Goal: Task Accomplishment & Management: Manage account settings

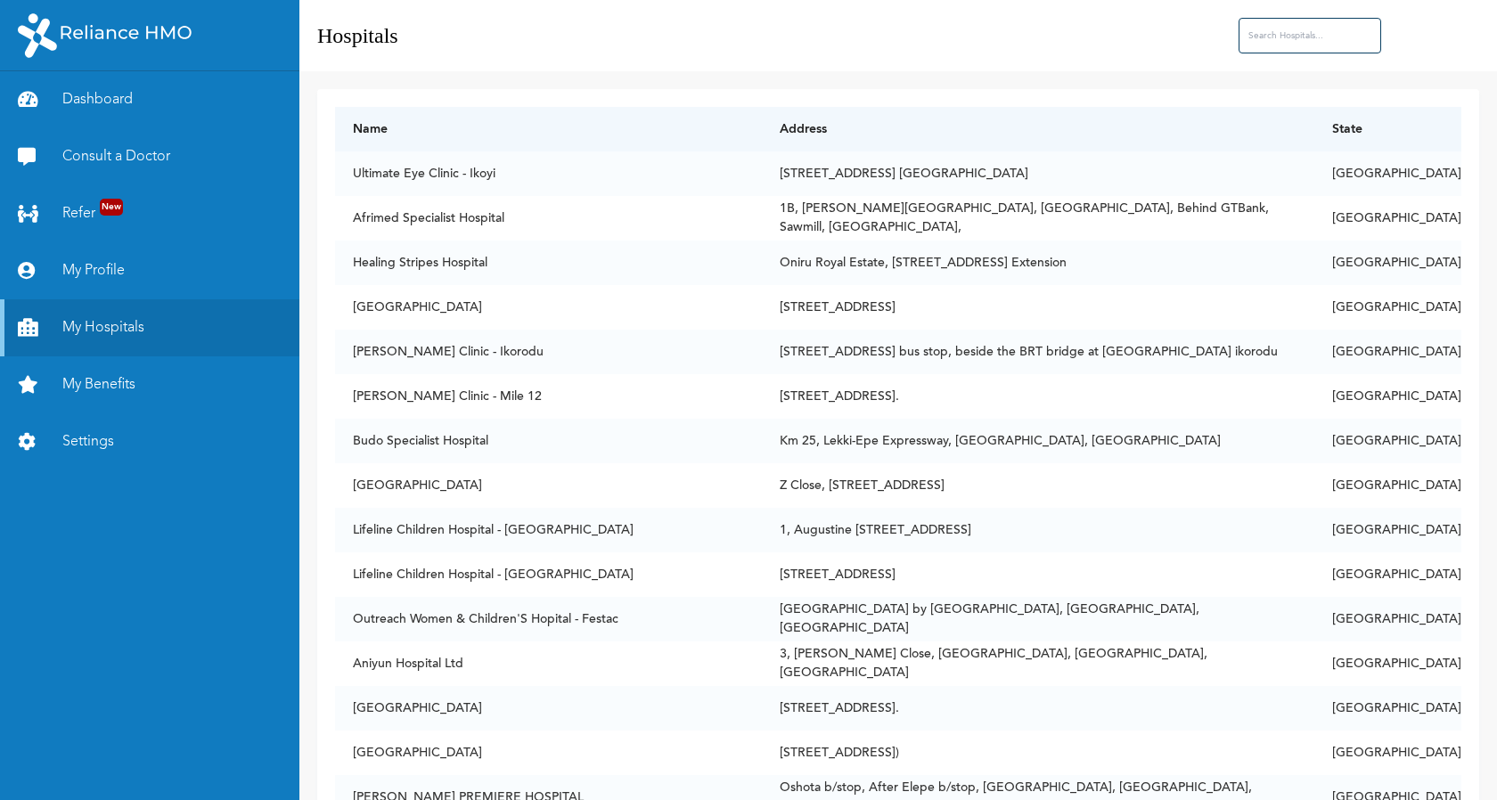
click at [69, 438] on link "Settings" at bounding box center [149, 441] width 299 height 57
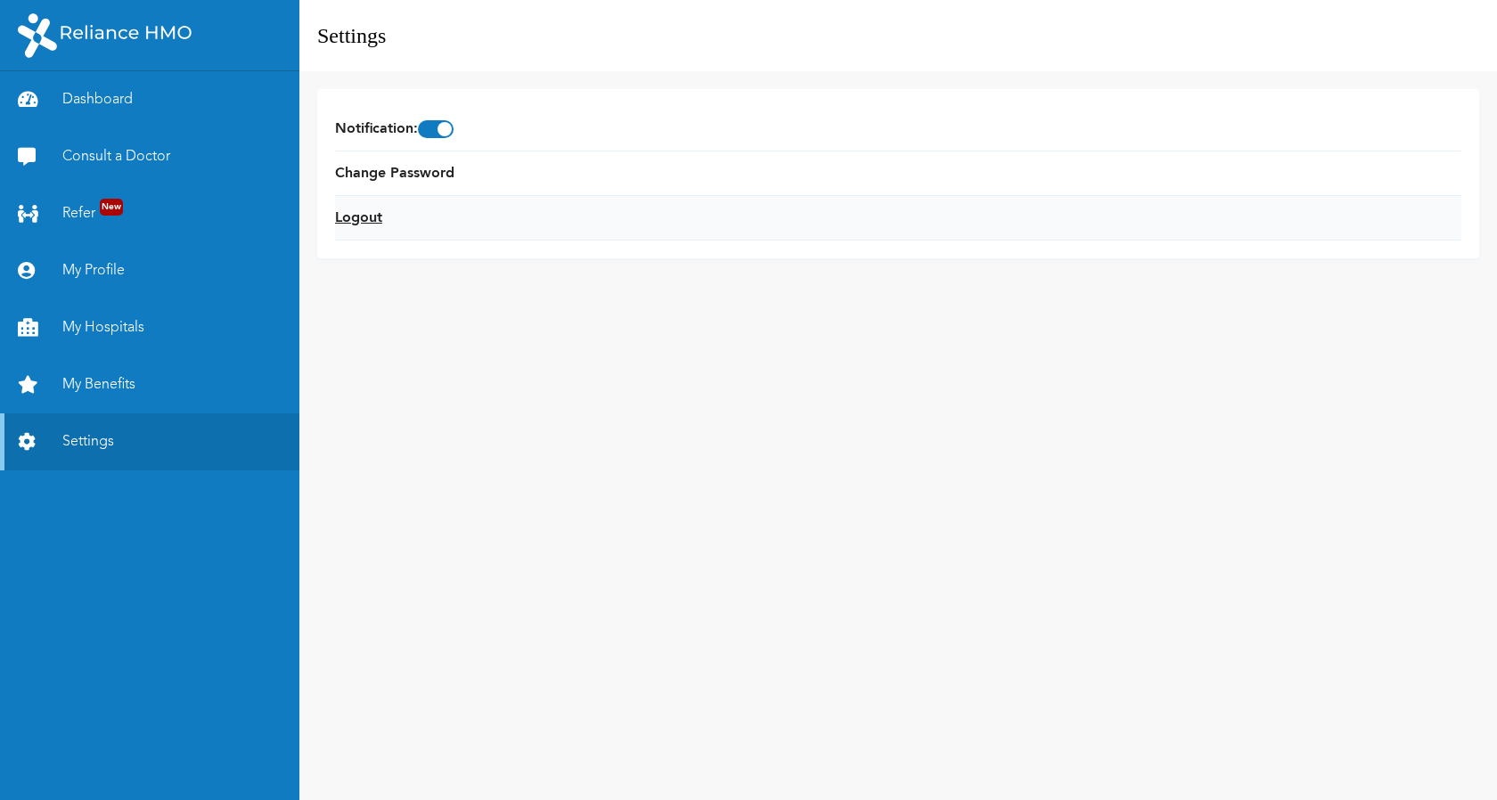
click at [347, 212] on link "Logout" at bounding box center [358, 218] width 47 height 21
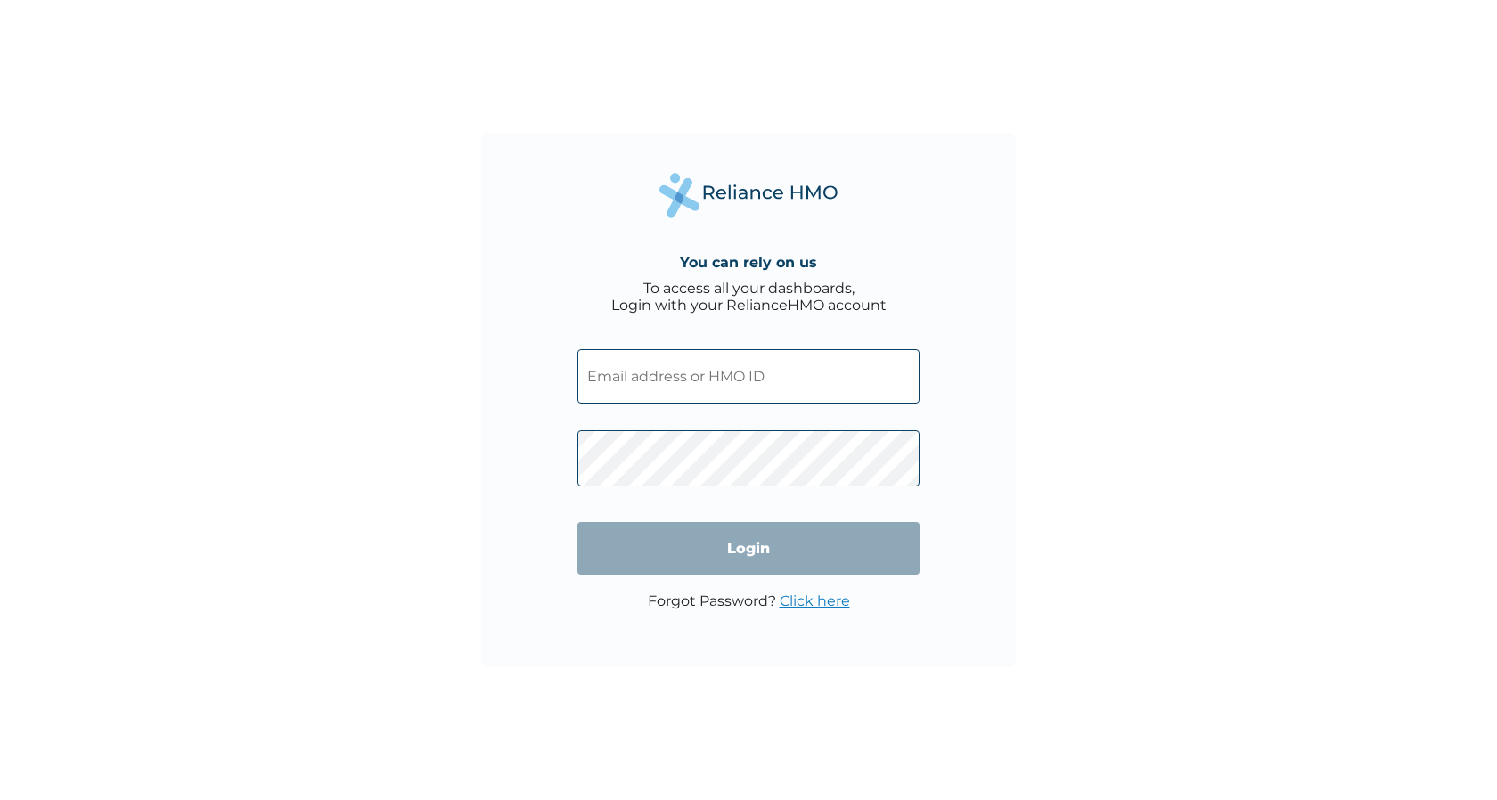
click at [695, 374] on input "text" at bounding box center [748, 376] width 342 height 54
type input "NXF/10003/A"
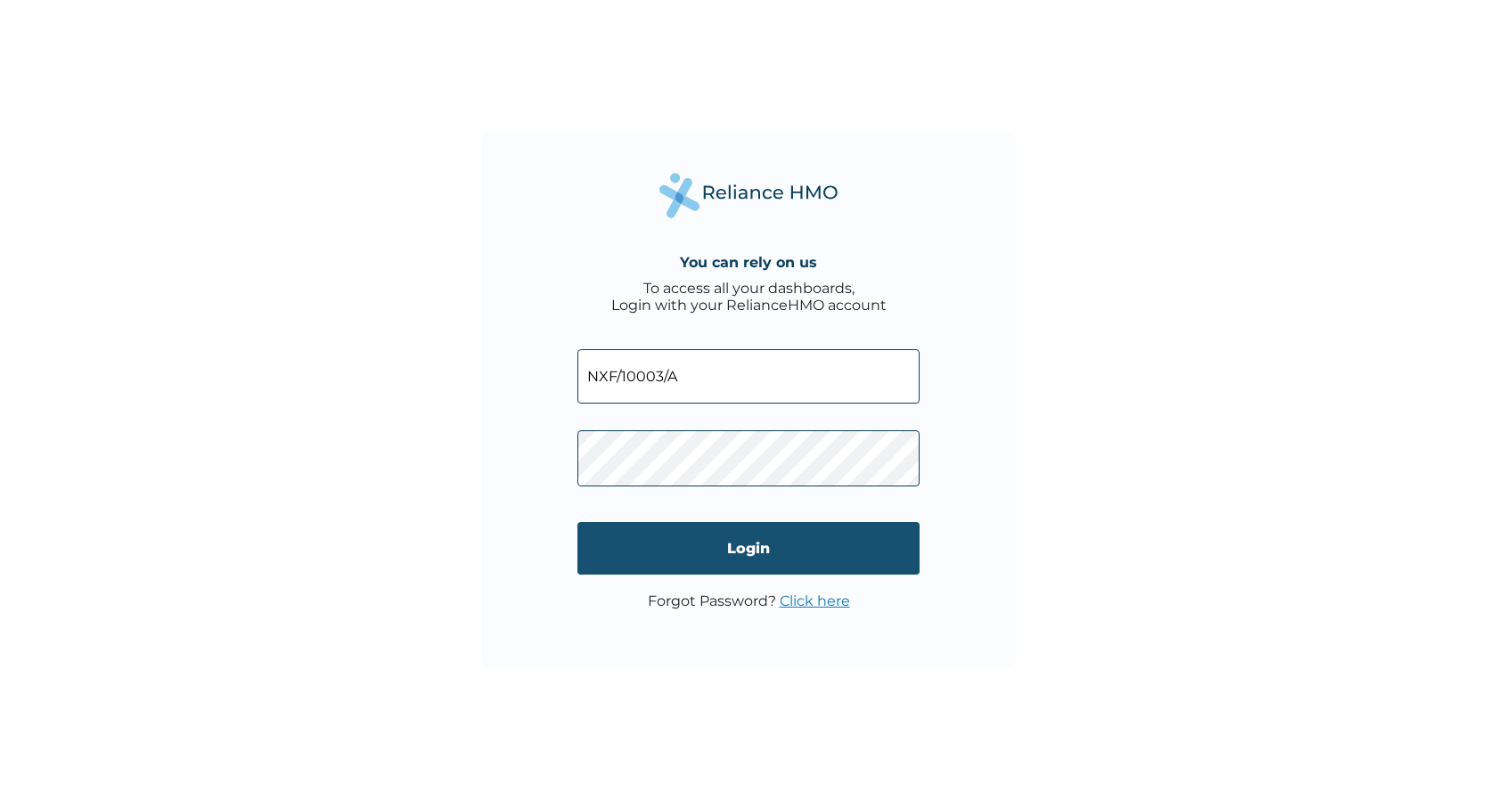
click at [615, 542] on input "Login" at bounding box center [748, 548] width 342 height 53
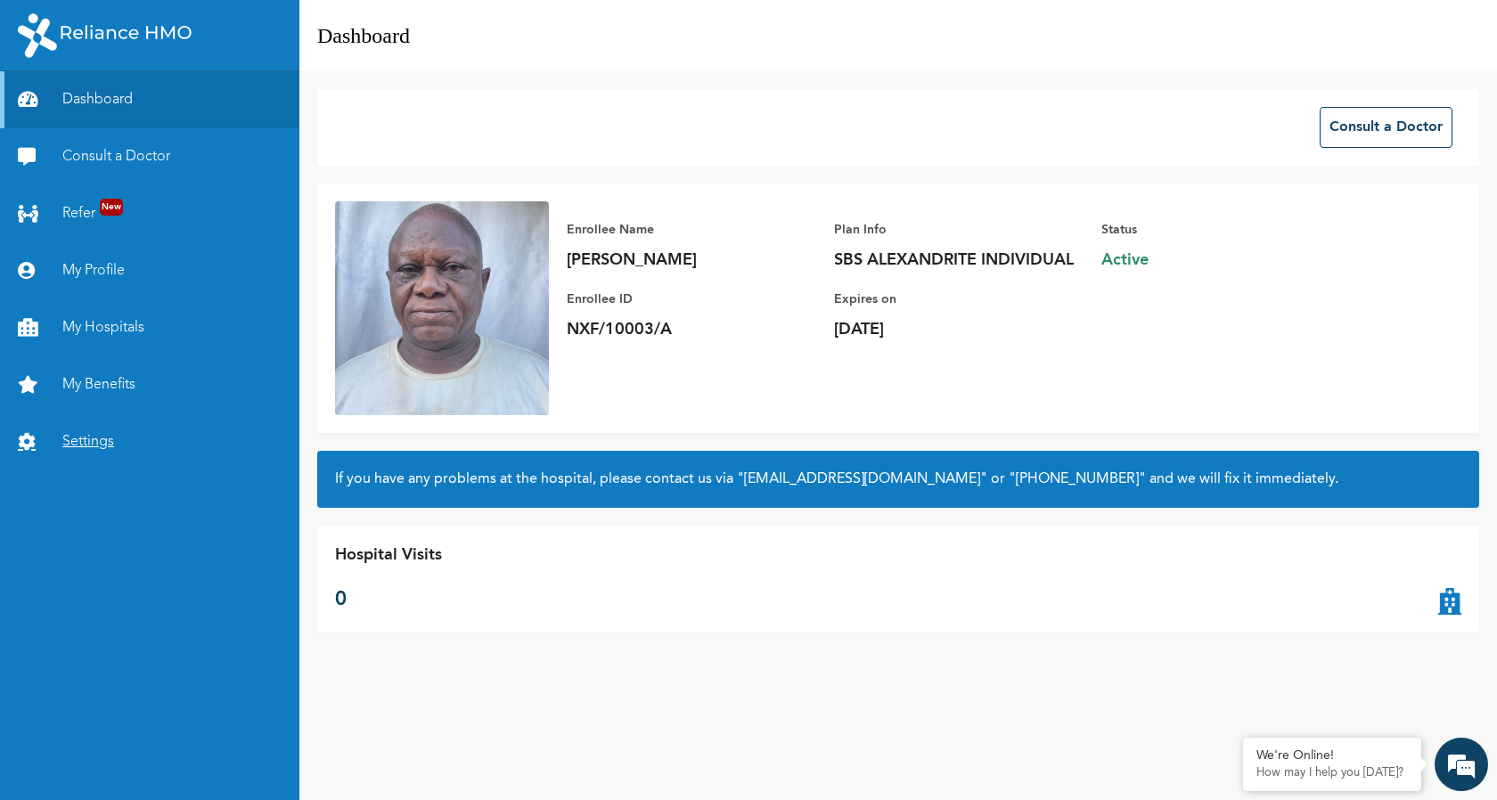
click at [80, 439] on link "Settings" at bounding box center [149, 441] width 299 height 57
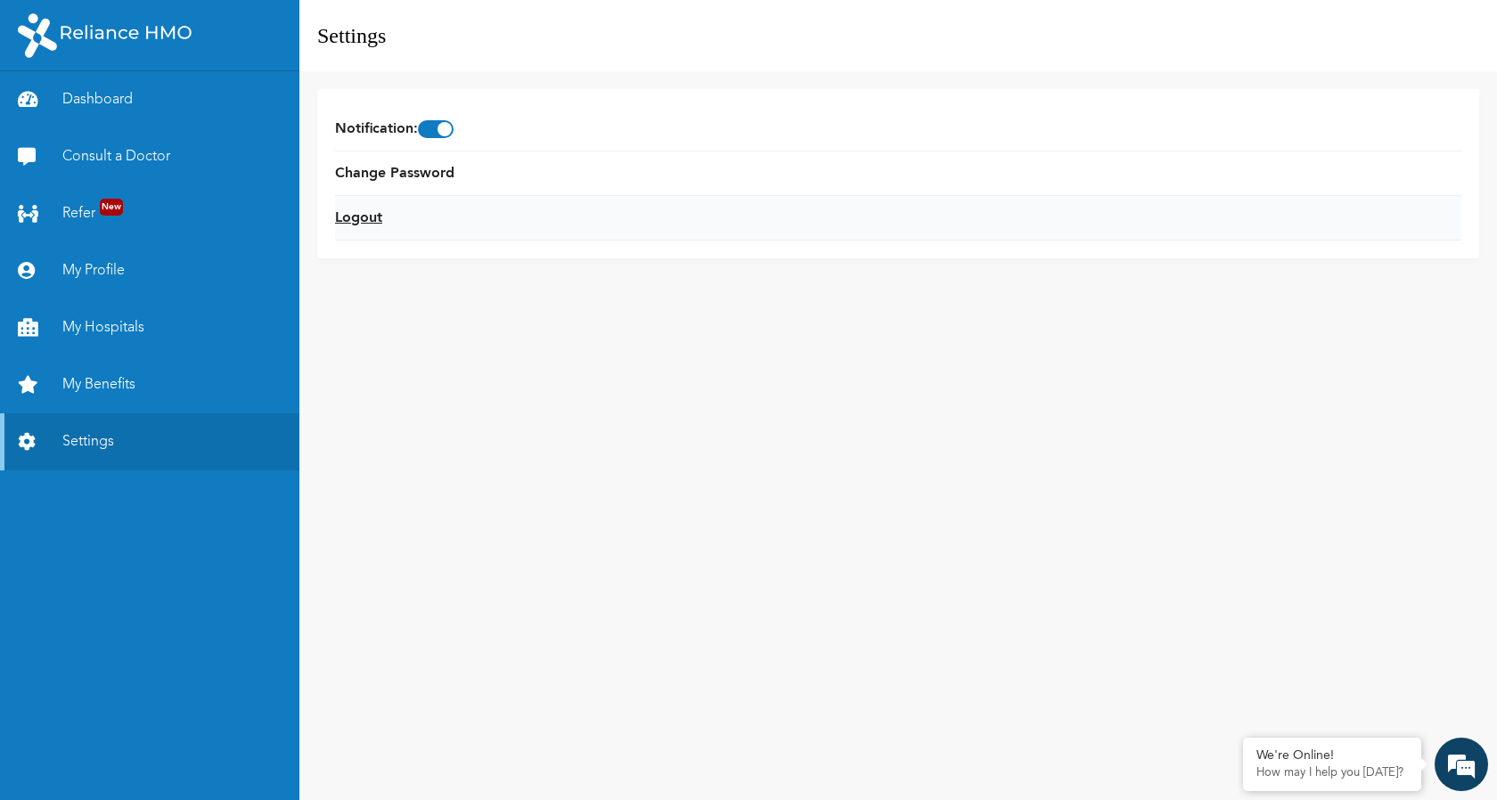
click at [358, 218] on link "Logout" at bounding box center [358, 218] width 47 height 21
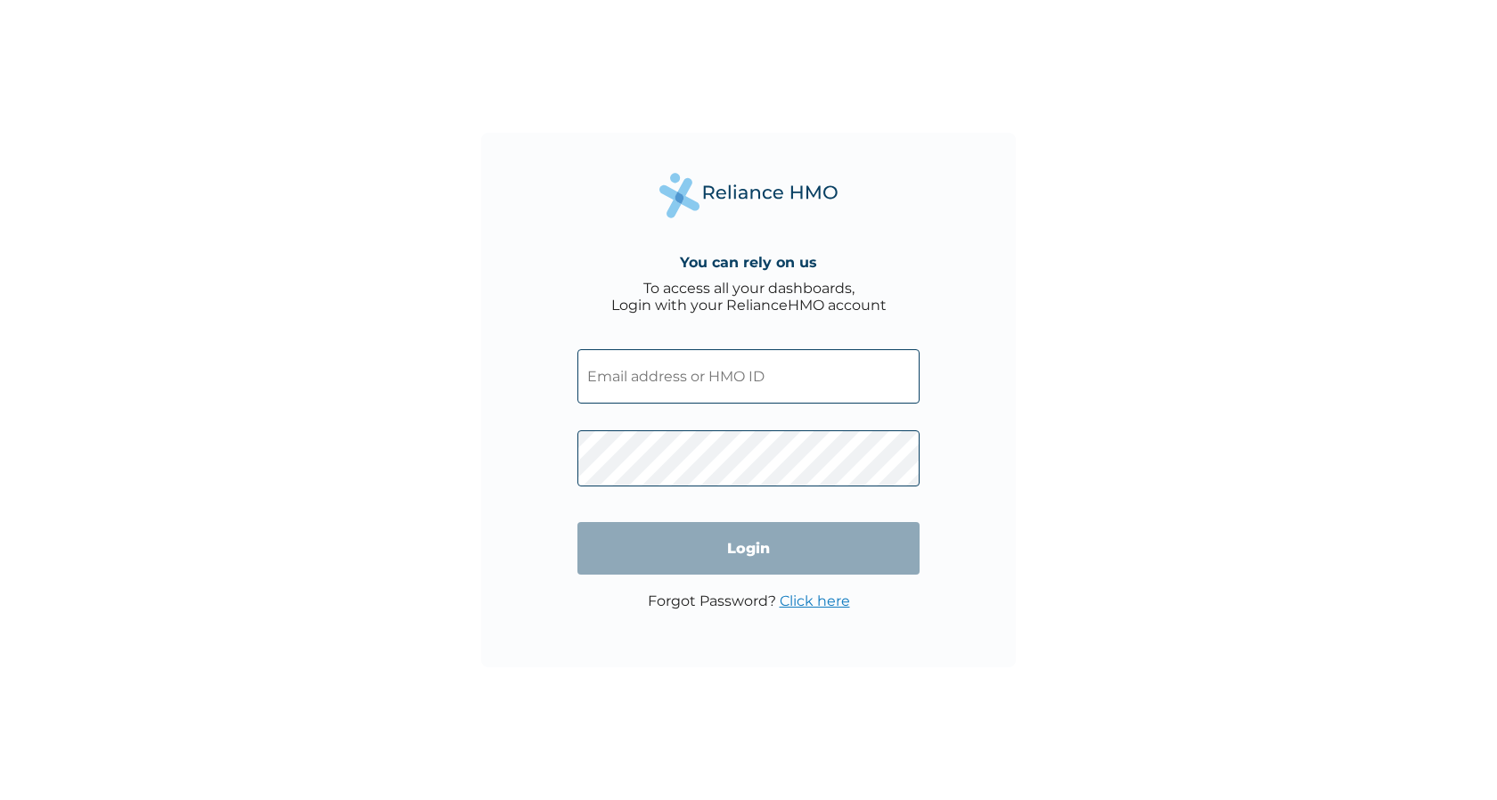
click at [643, 375] on input "text" at bounding box center [748, 376] width 342 height 54
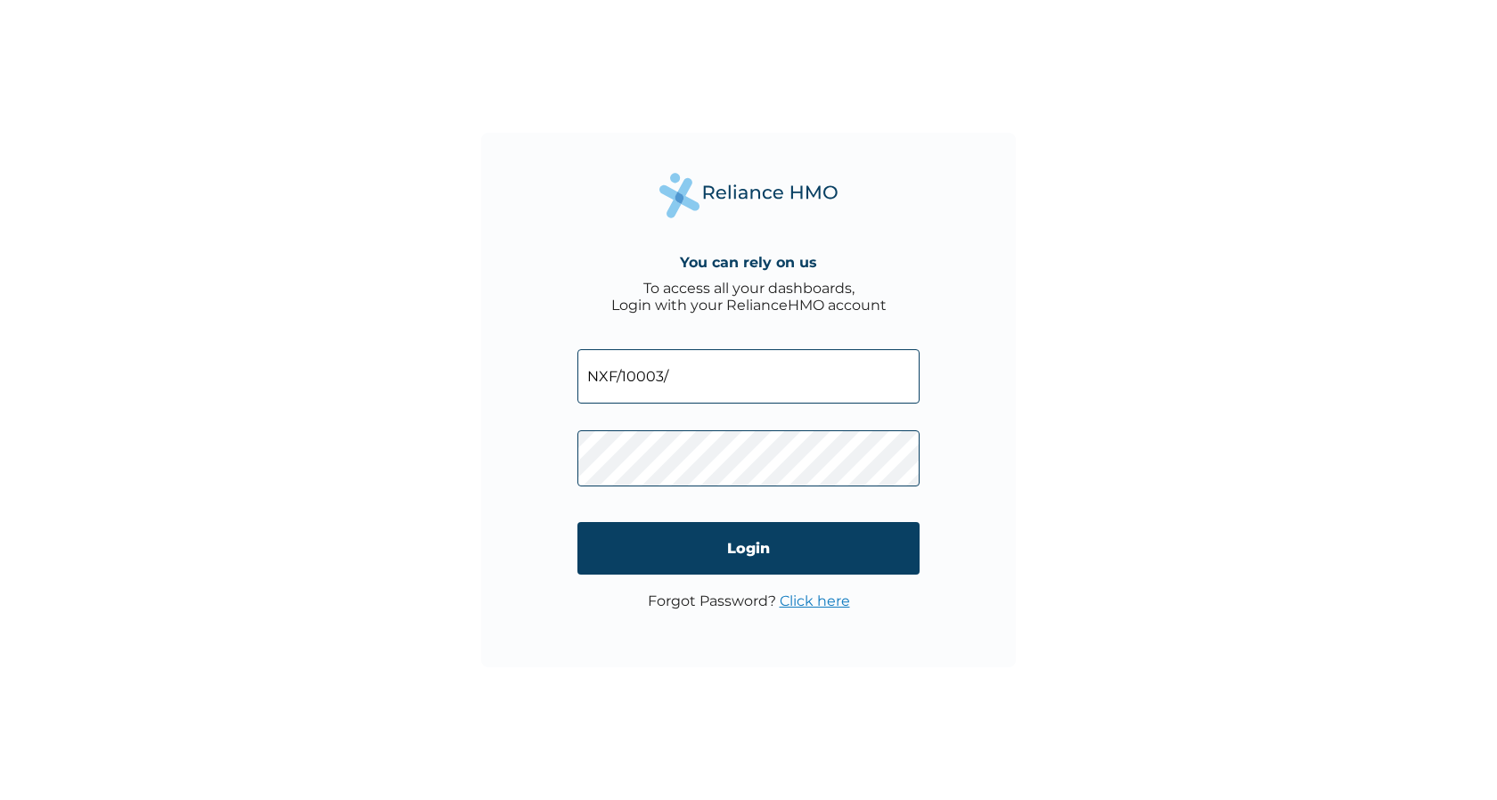
type input "NXF/10003/B"
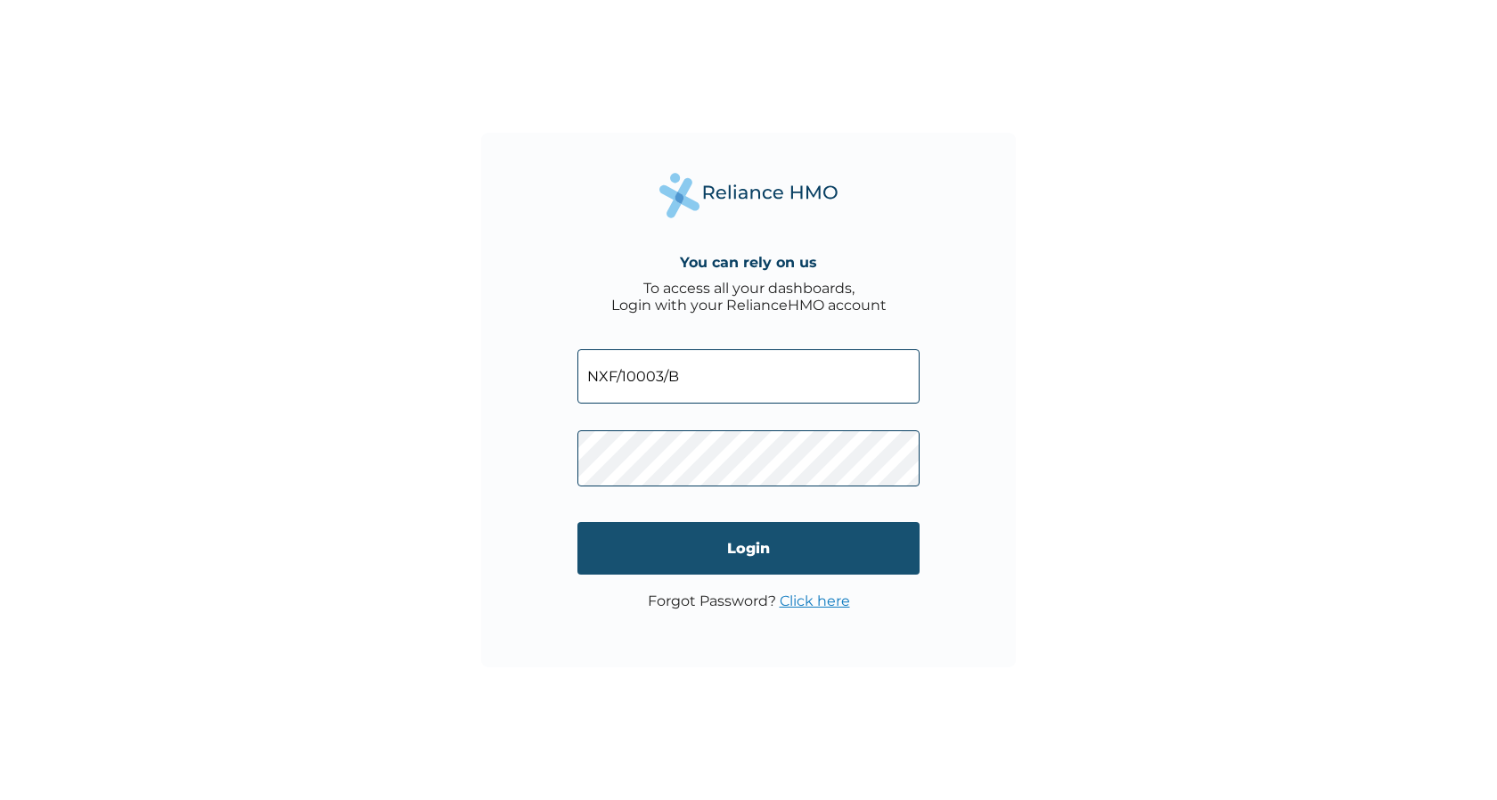
click at [680, 538] on input "Login" at bounding box center [748, 548] width 342 height 53
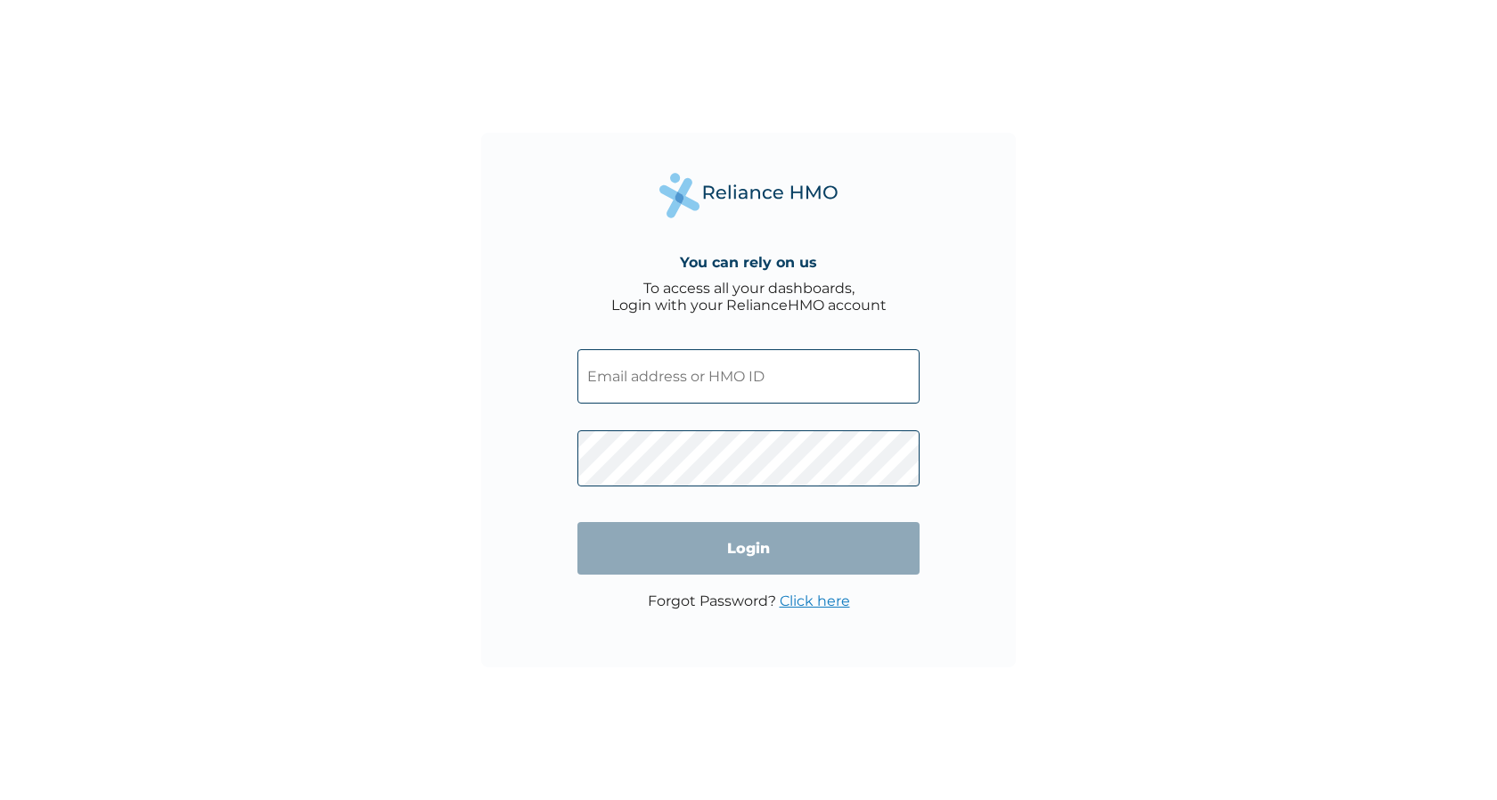
click at [764, 383] on input "text" at bounding box center [748, 376] width 342 height 54
type input "NXF/10003/A"
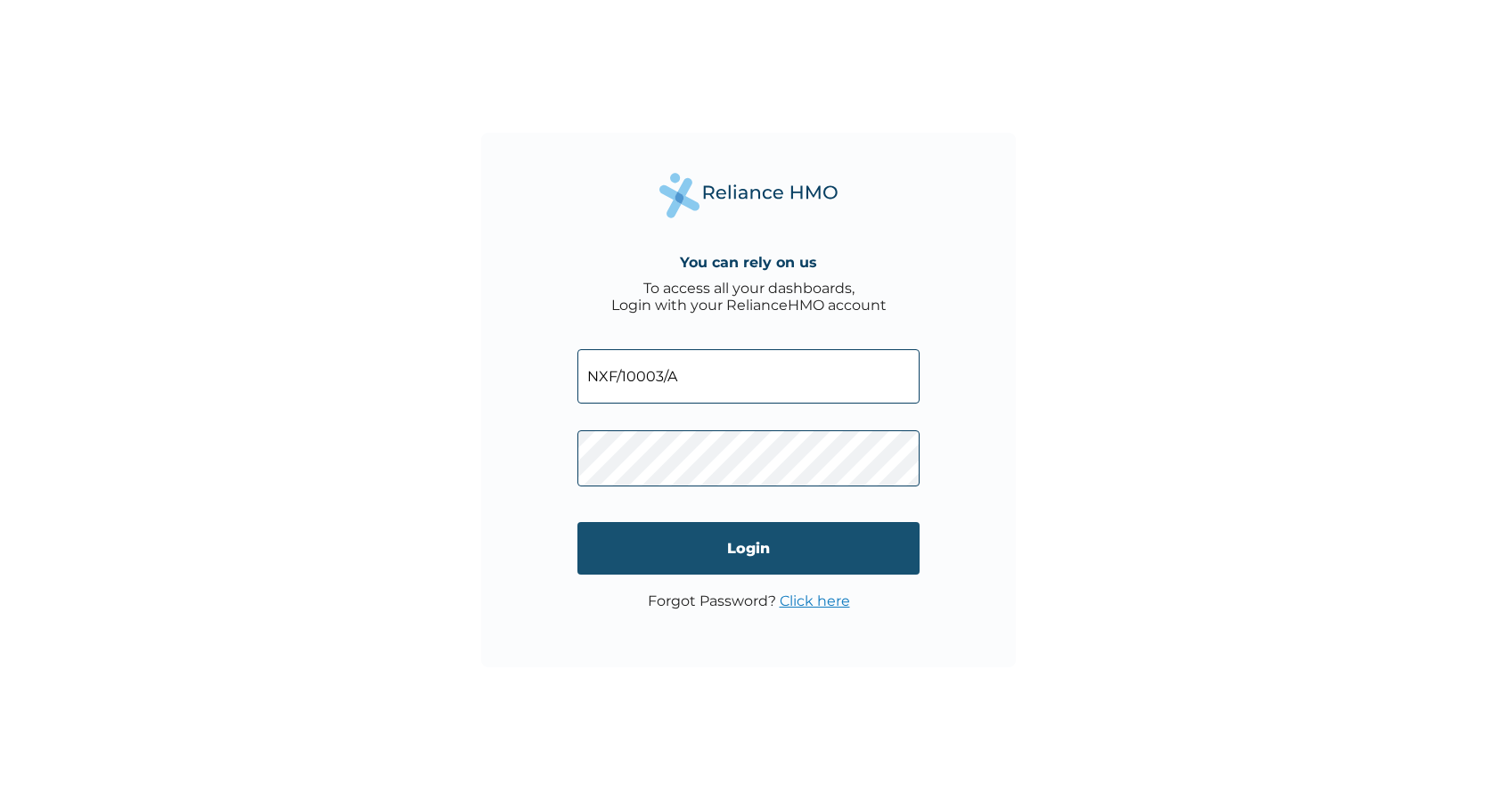
click at [696, 537] on input "Login" at bounding box center [748, 548] width 342 height 53
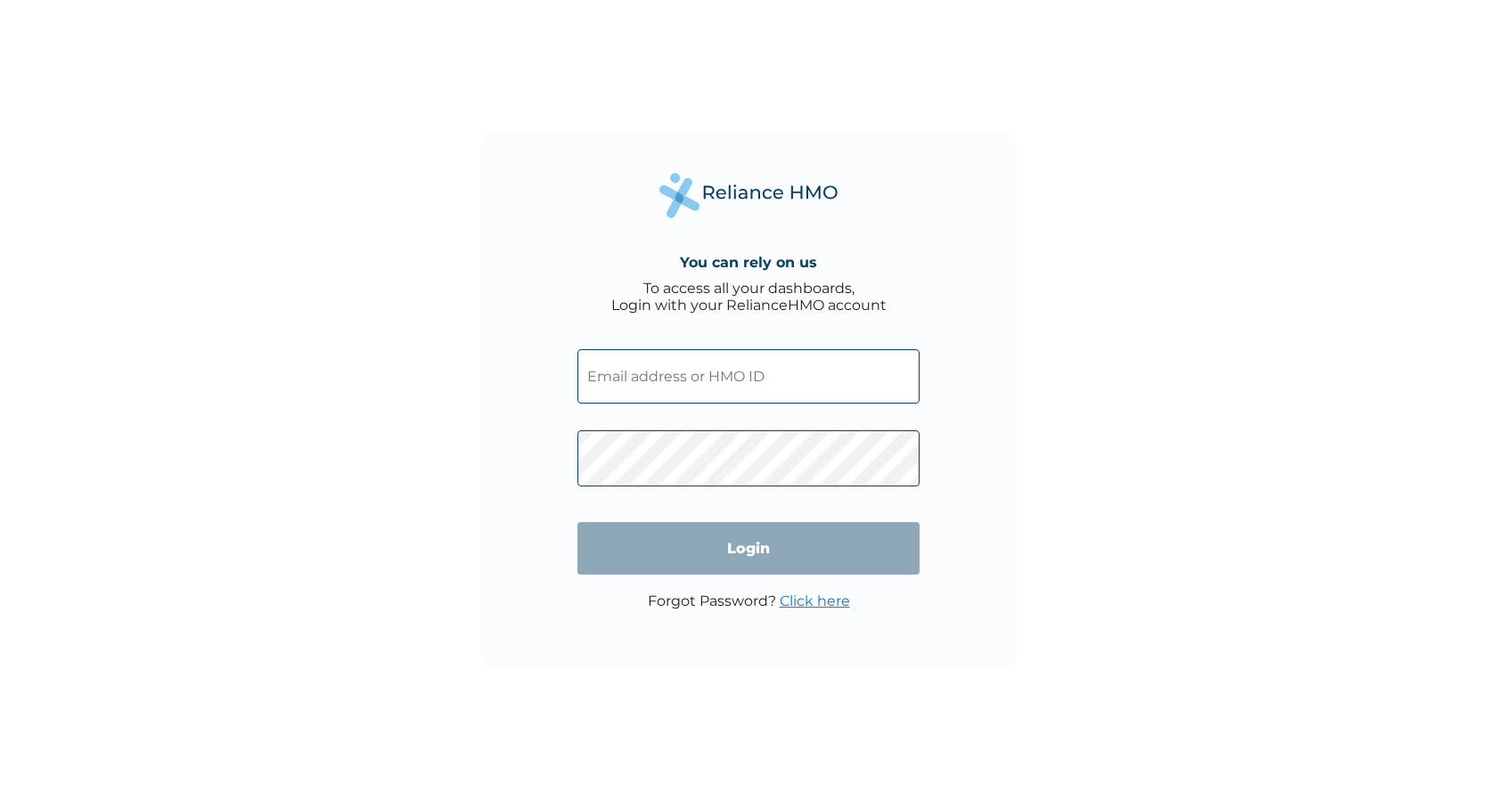
click at [683, 374] on input "text" at bounding box center [748, 376] width 342 height 54
type input "NXF/10004/A"
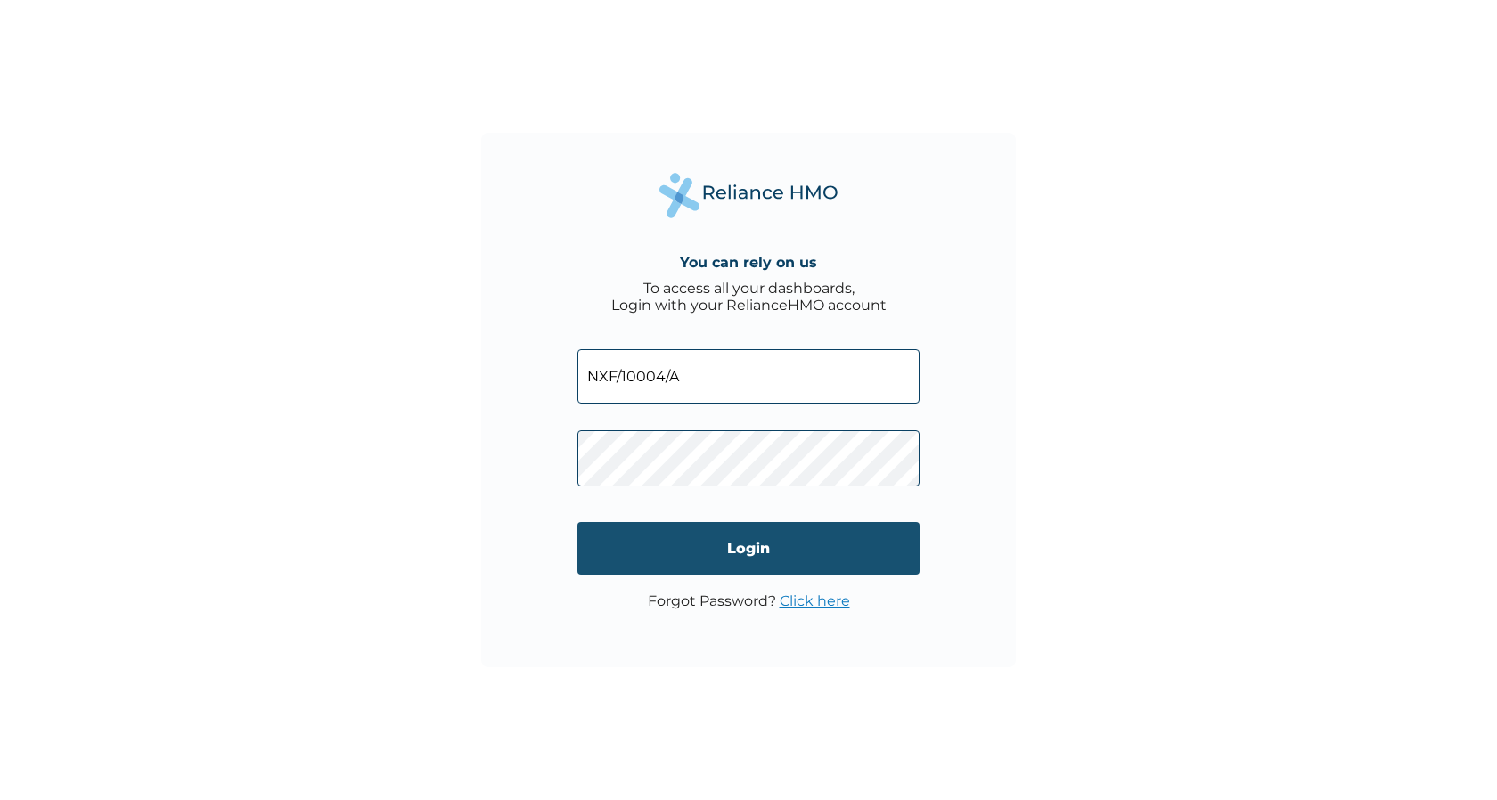
click at [699, 538] on input "Login" at bounding box center [748, 548] width 342 height 53
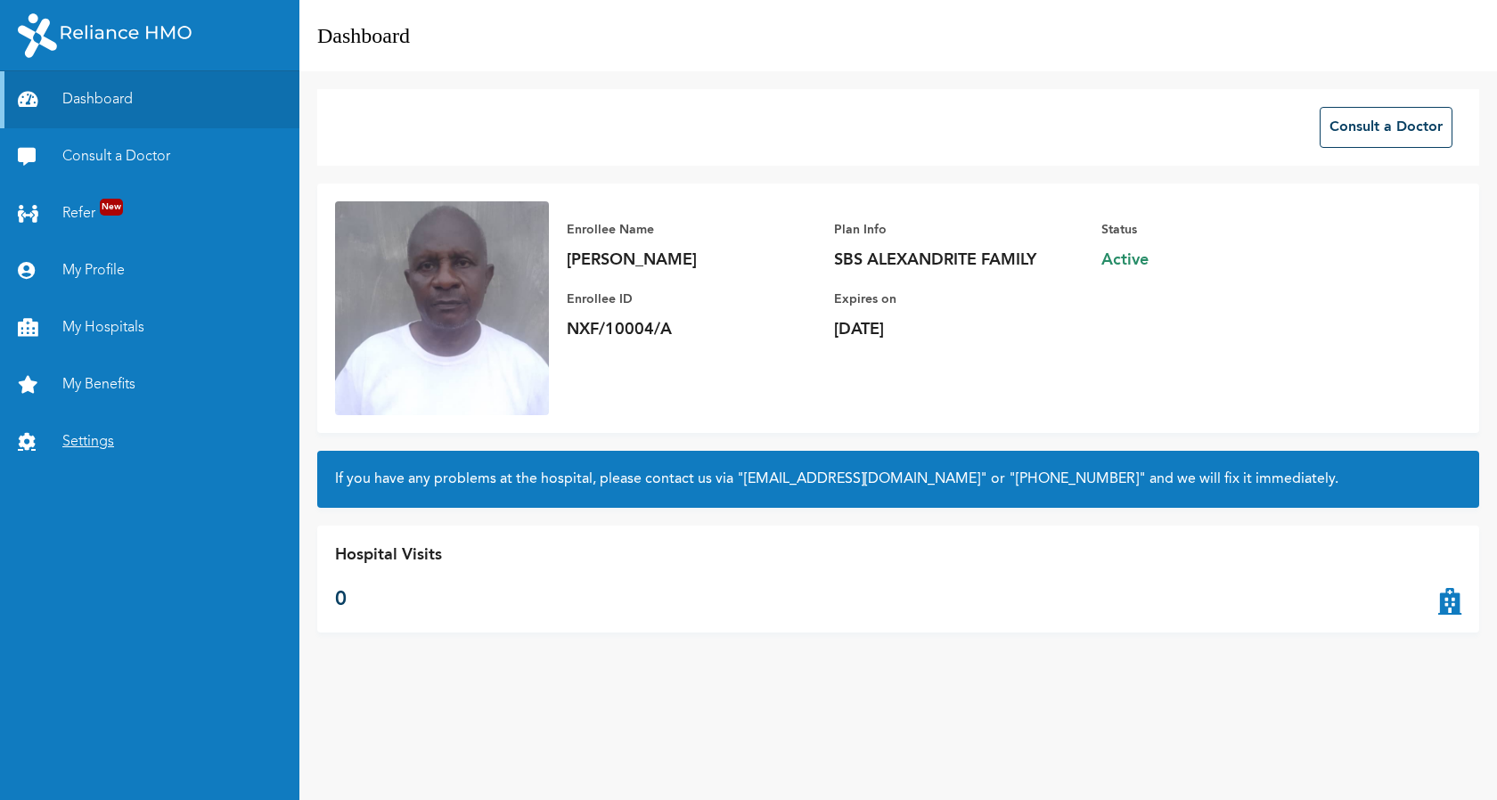
click at [90, 440] on link "Settings" at bounding box center [149, 441] width 299 height 57
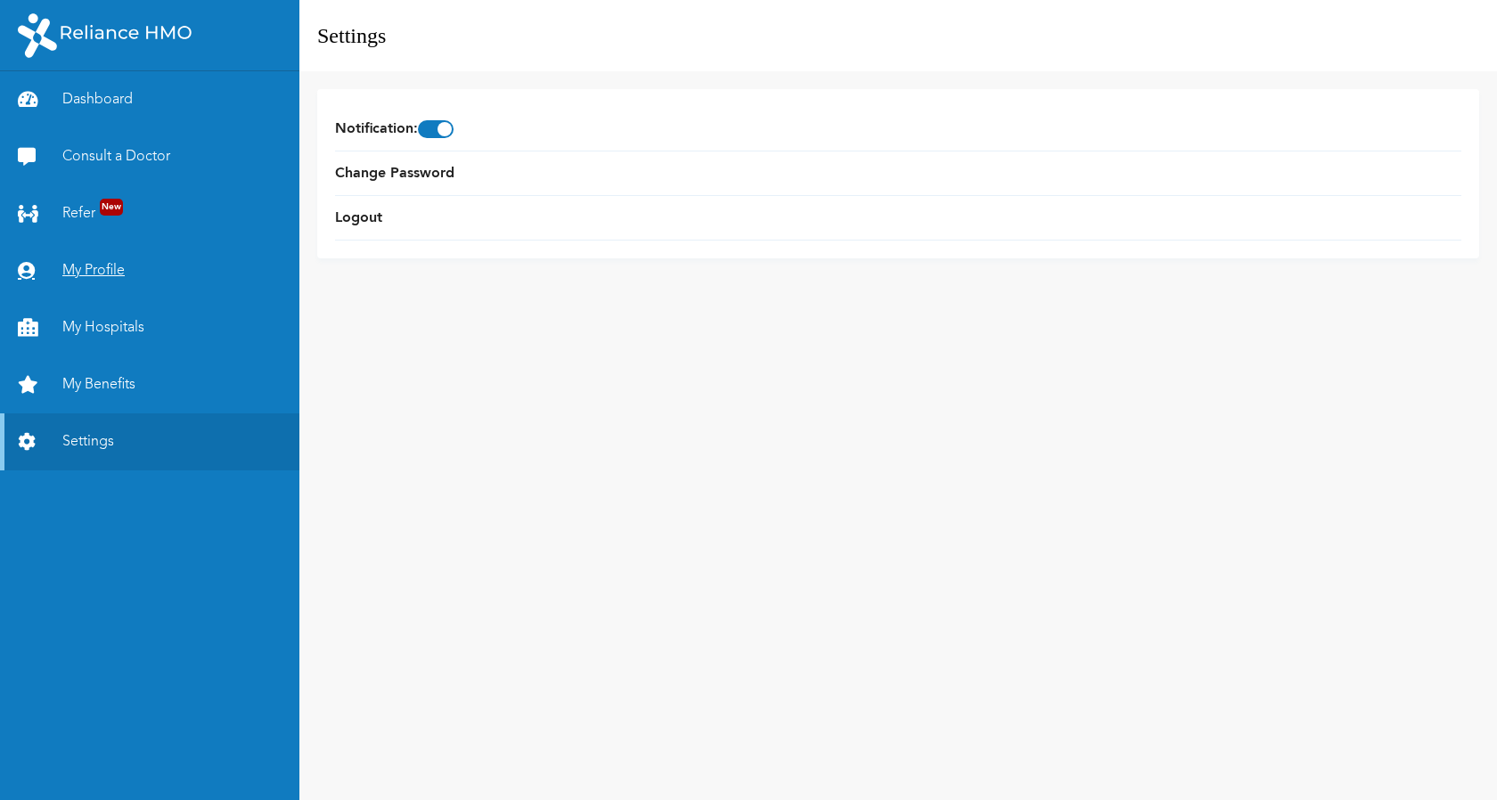
click at [97, 271] on link "My Profile" at bounding box center [149, 270] width 299 height 57
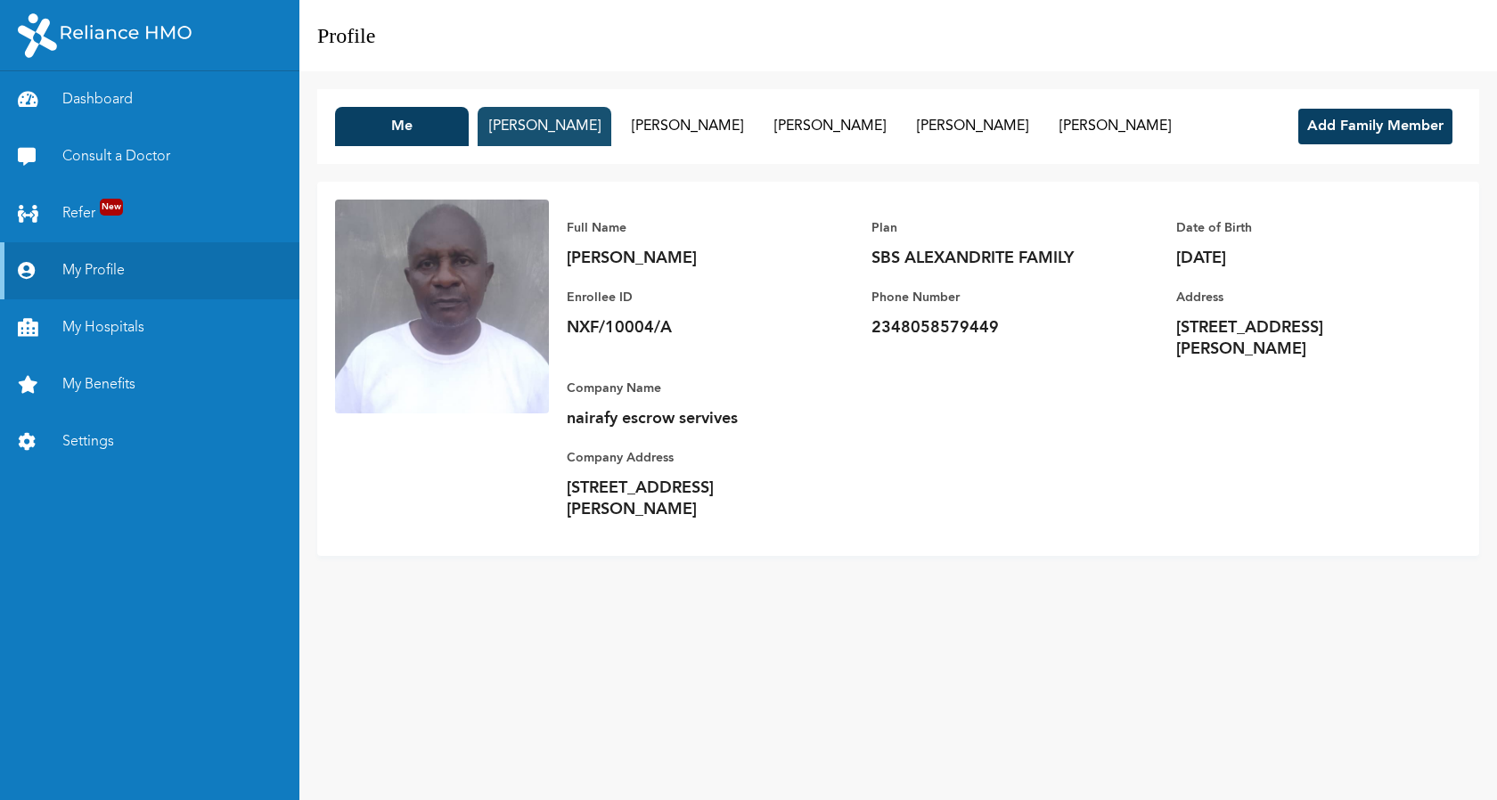
click at [533, 137] on button "Bukola Okeowo" at bounding box center [545, 126] width 134 height 39
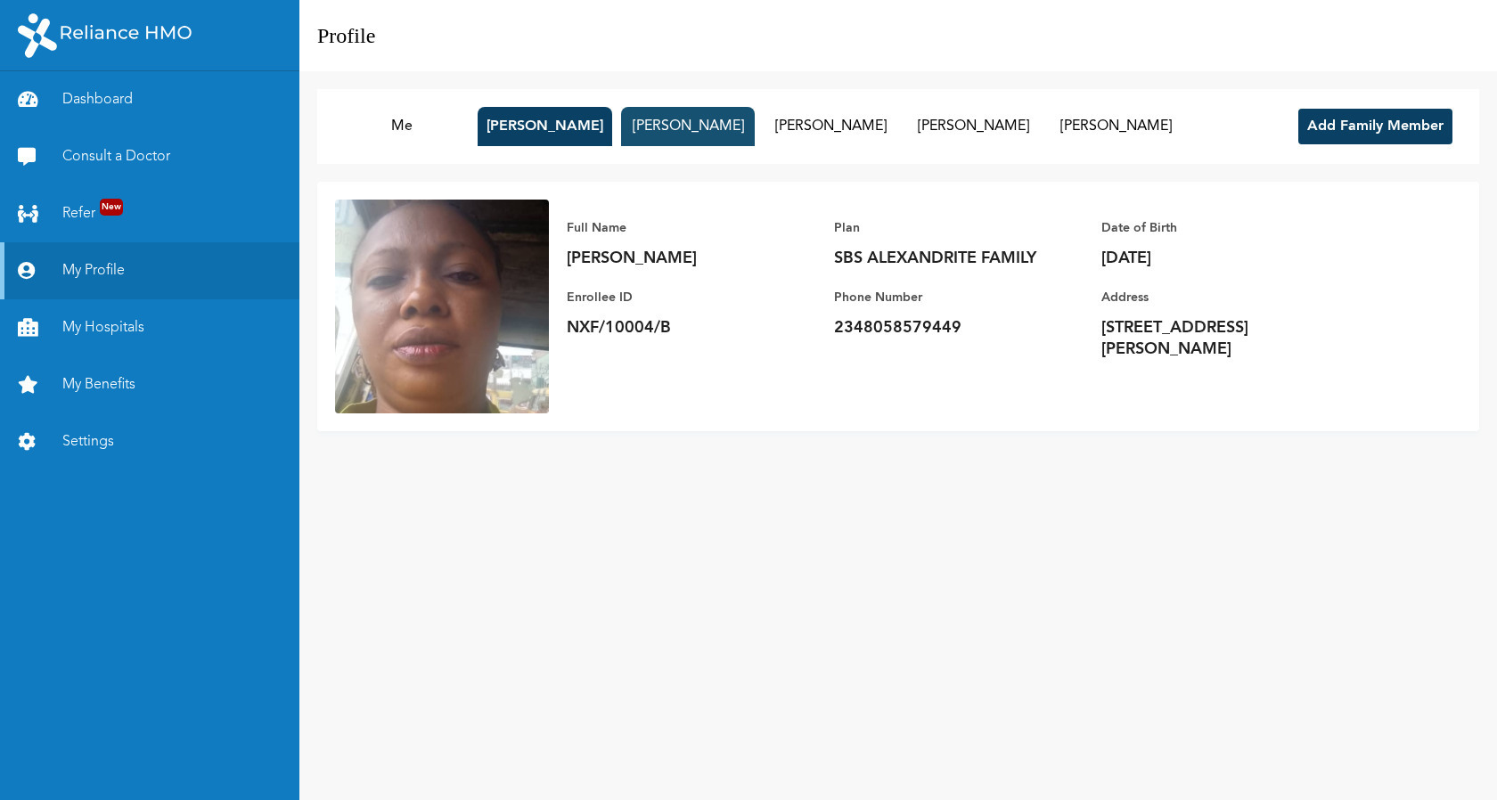
click at [686, 116] on button "Olalere Tosin" at bounding box center [688, 126] width 134 height 39
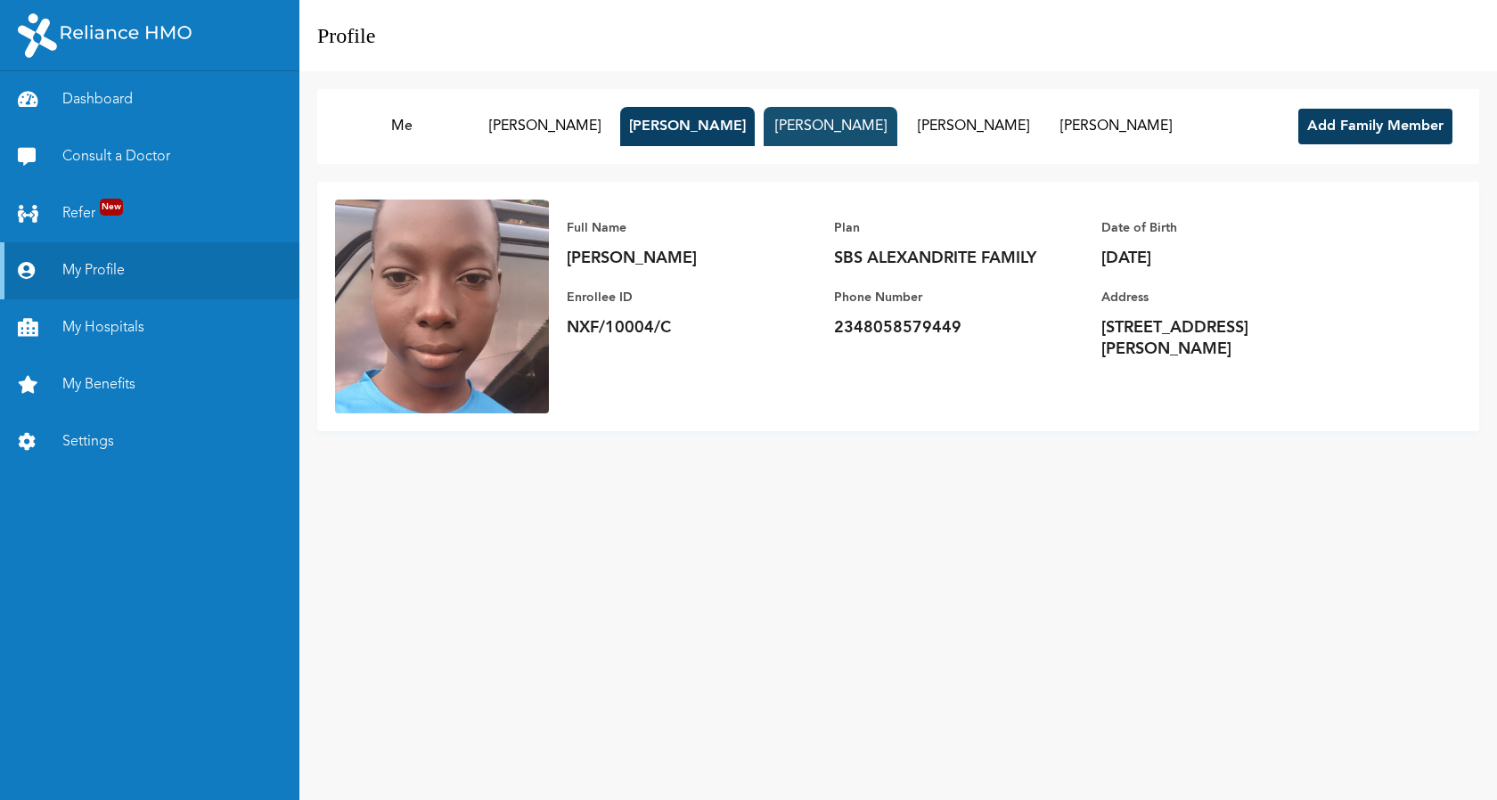
click at [818, 118] on button "Okeowo Ayokunle" at bounding box center [831, 126] width 134 height 39
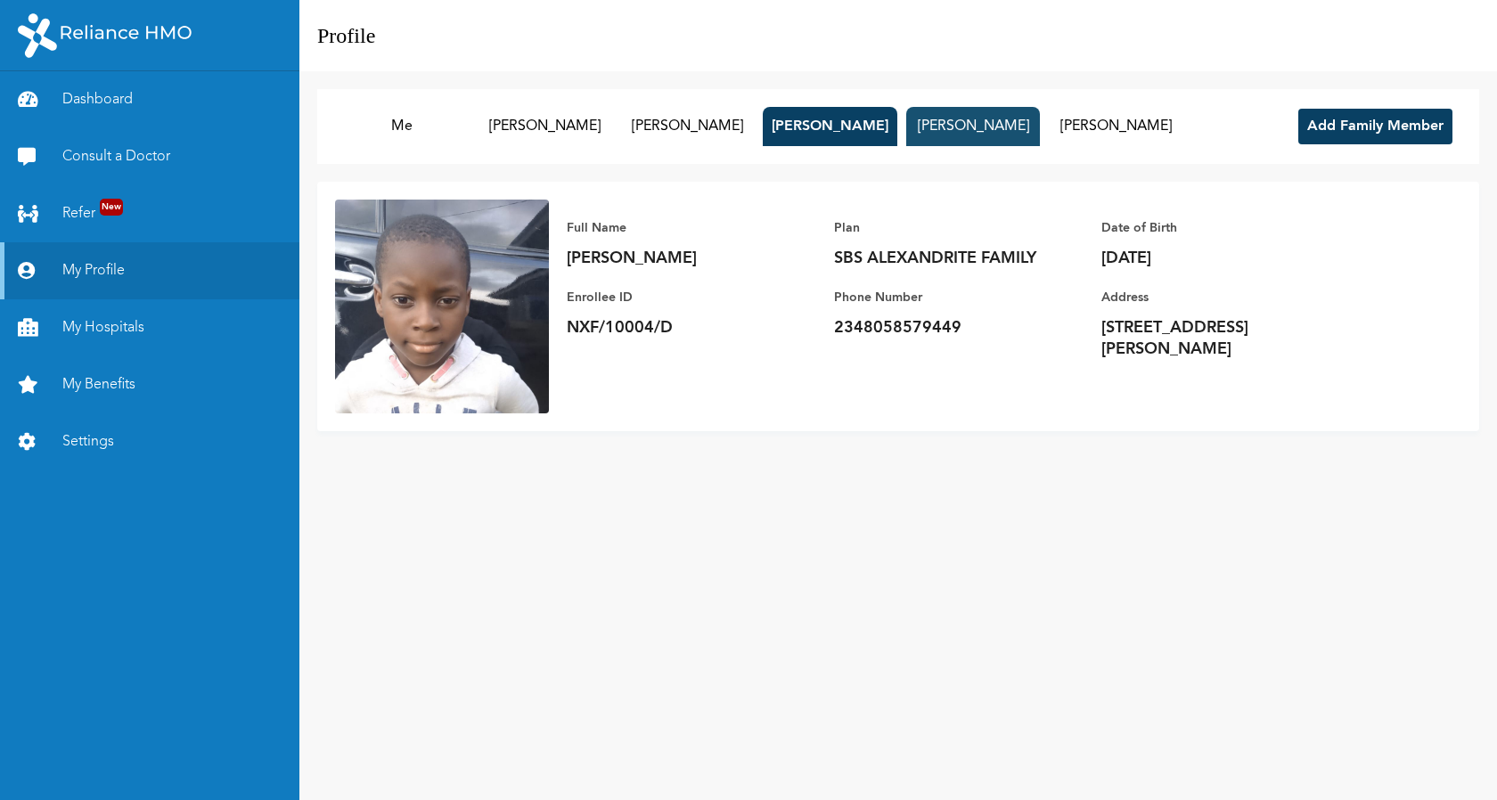
click at [952, 126] on button "Olalere Gloria" at bounding box center [973, 126] width 134 height 39
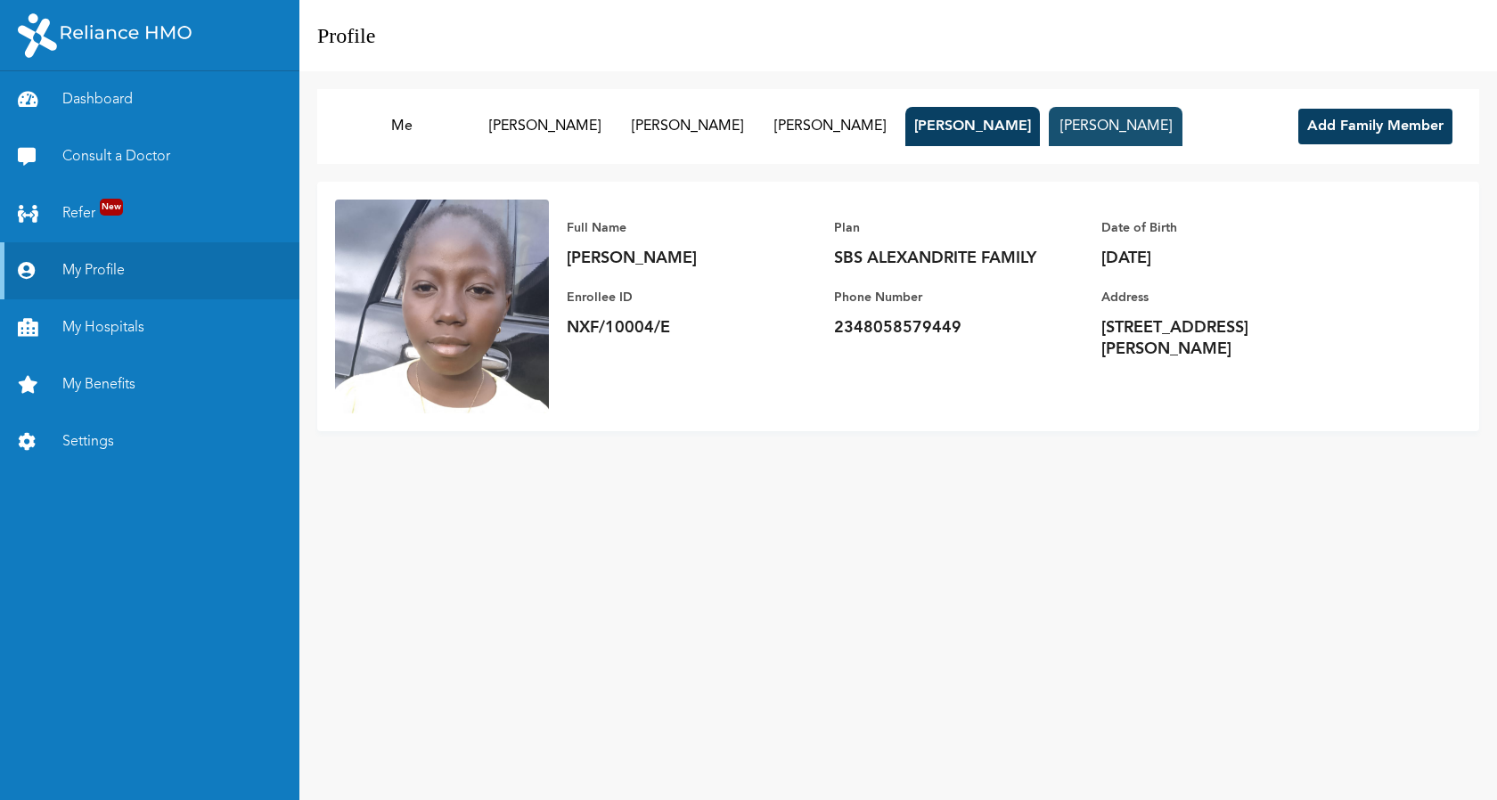
click at [1085, 124] on button "Olalere Ayomide" at bounding box center [1116, 126] width 134 height 39
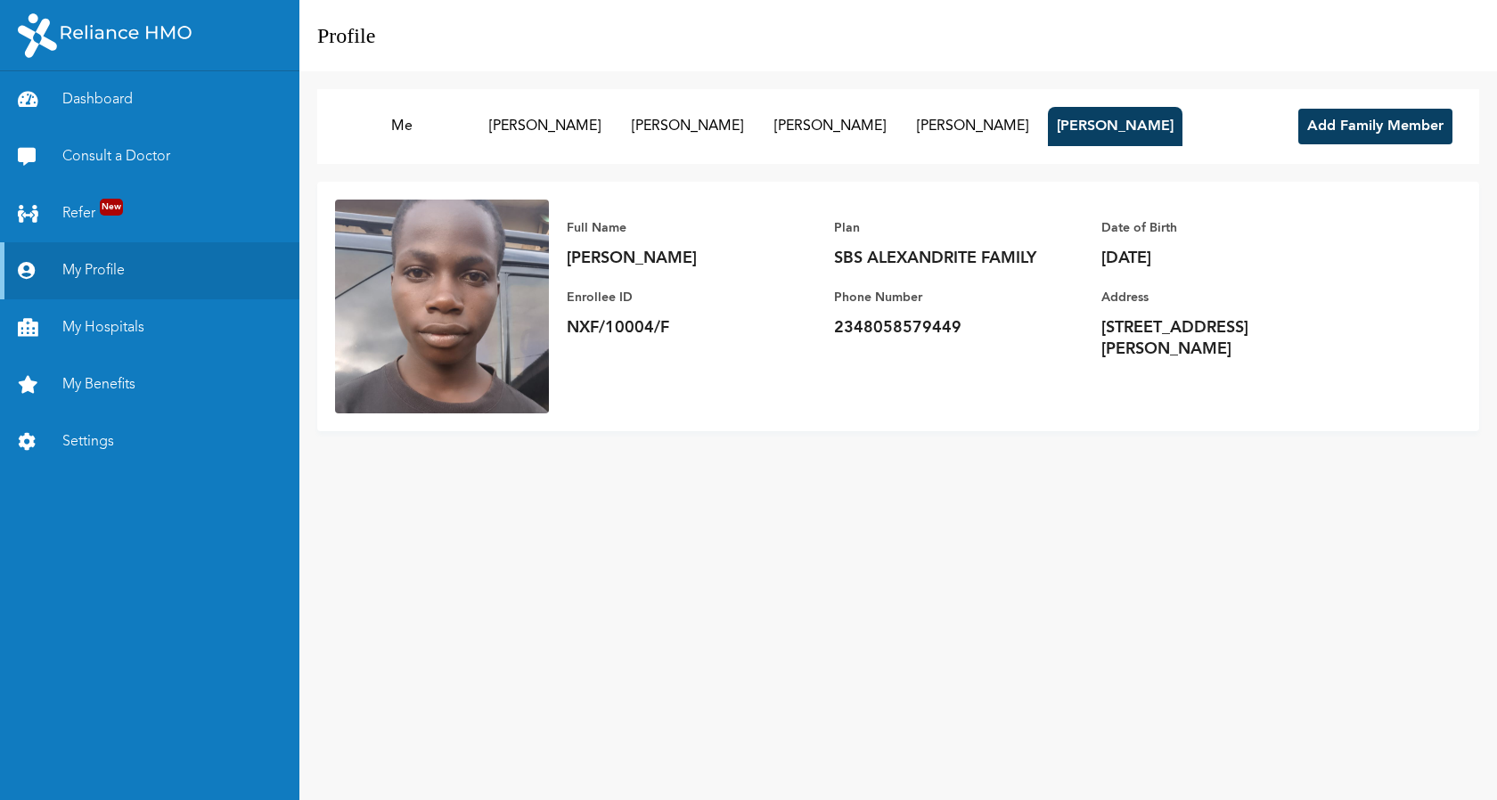
click at [1355, 133] on button "Add Family Member" at bounding box center [1375, 127] width 154 height 36
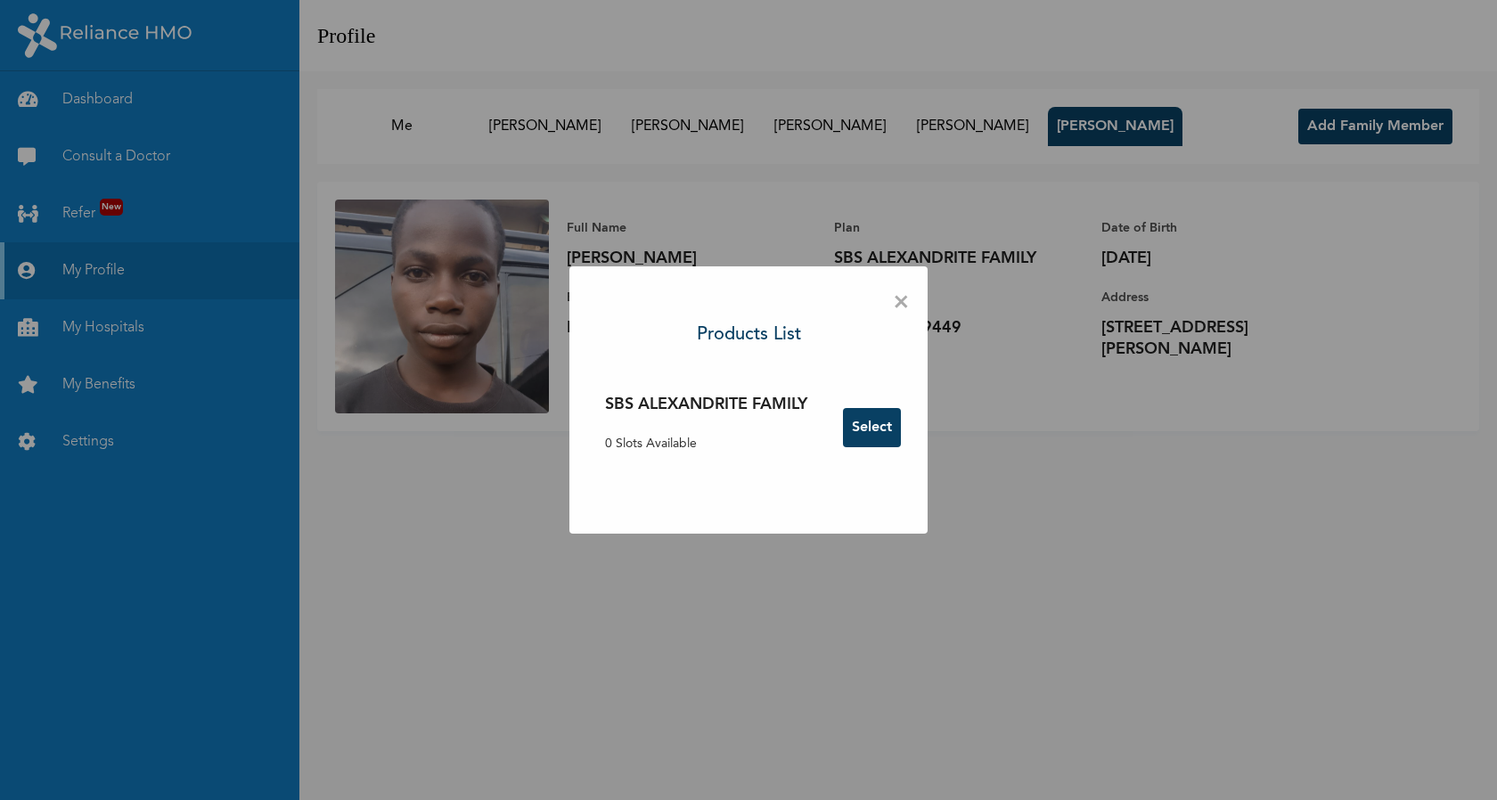
click at [907, 304] on span "×" at bounding box center [901, 302] width 17 height 37
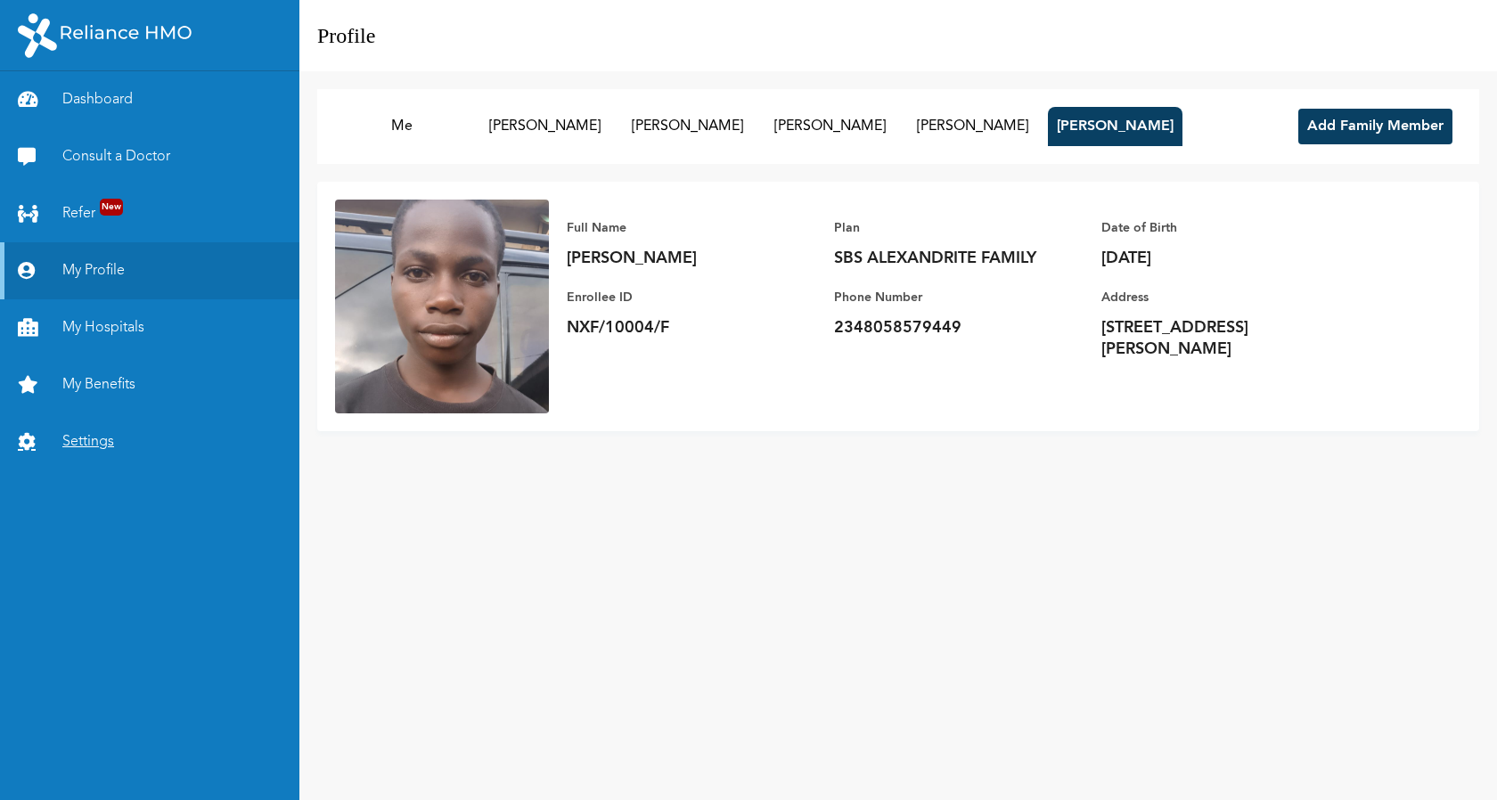
click at [88, 435] on link "Settings" at bounding box center [149, 441] width 299 height 57
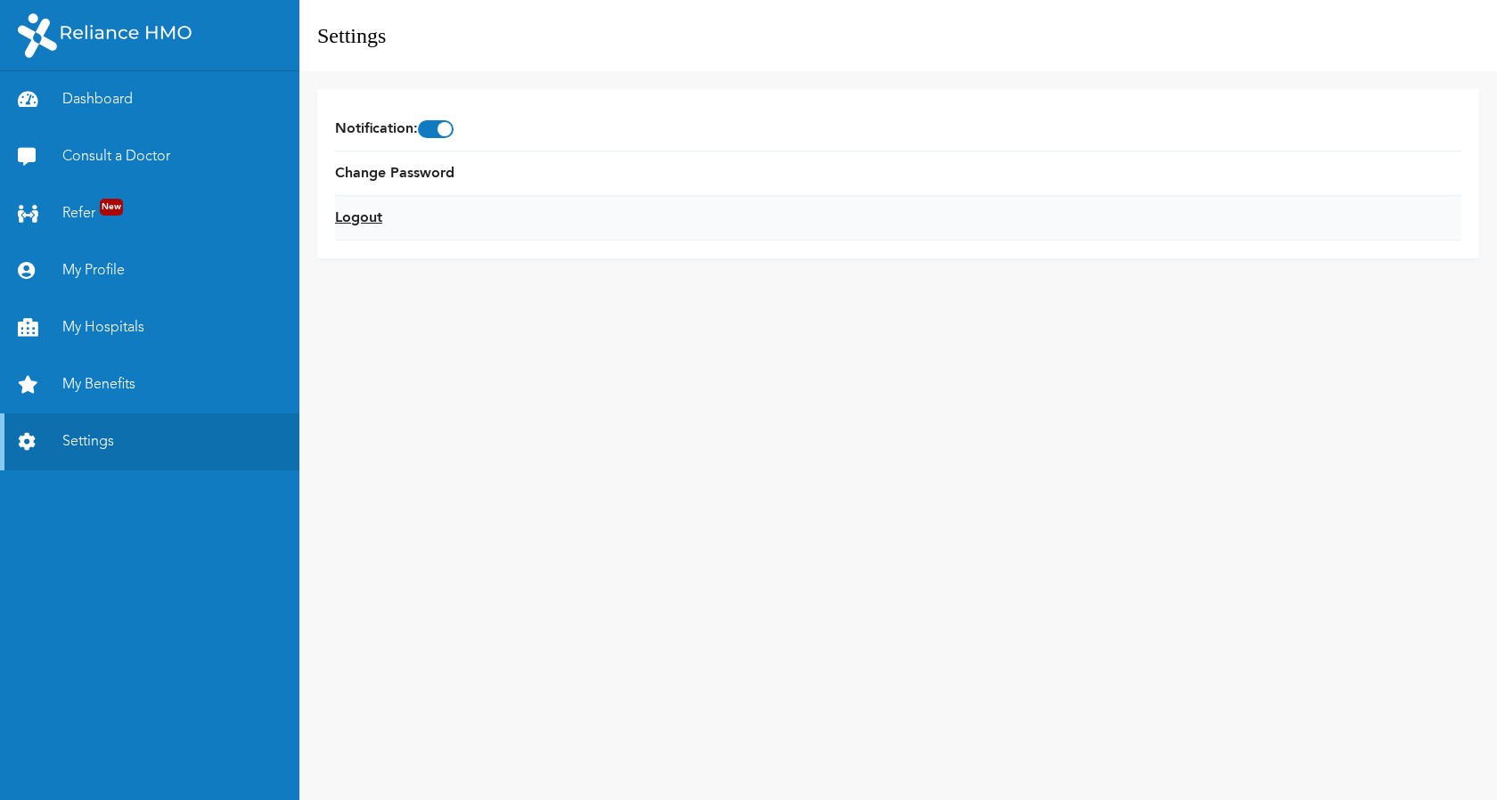
click at [375, 212] on link "Logout" at bounding box center [358, 218] width 47 height 21
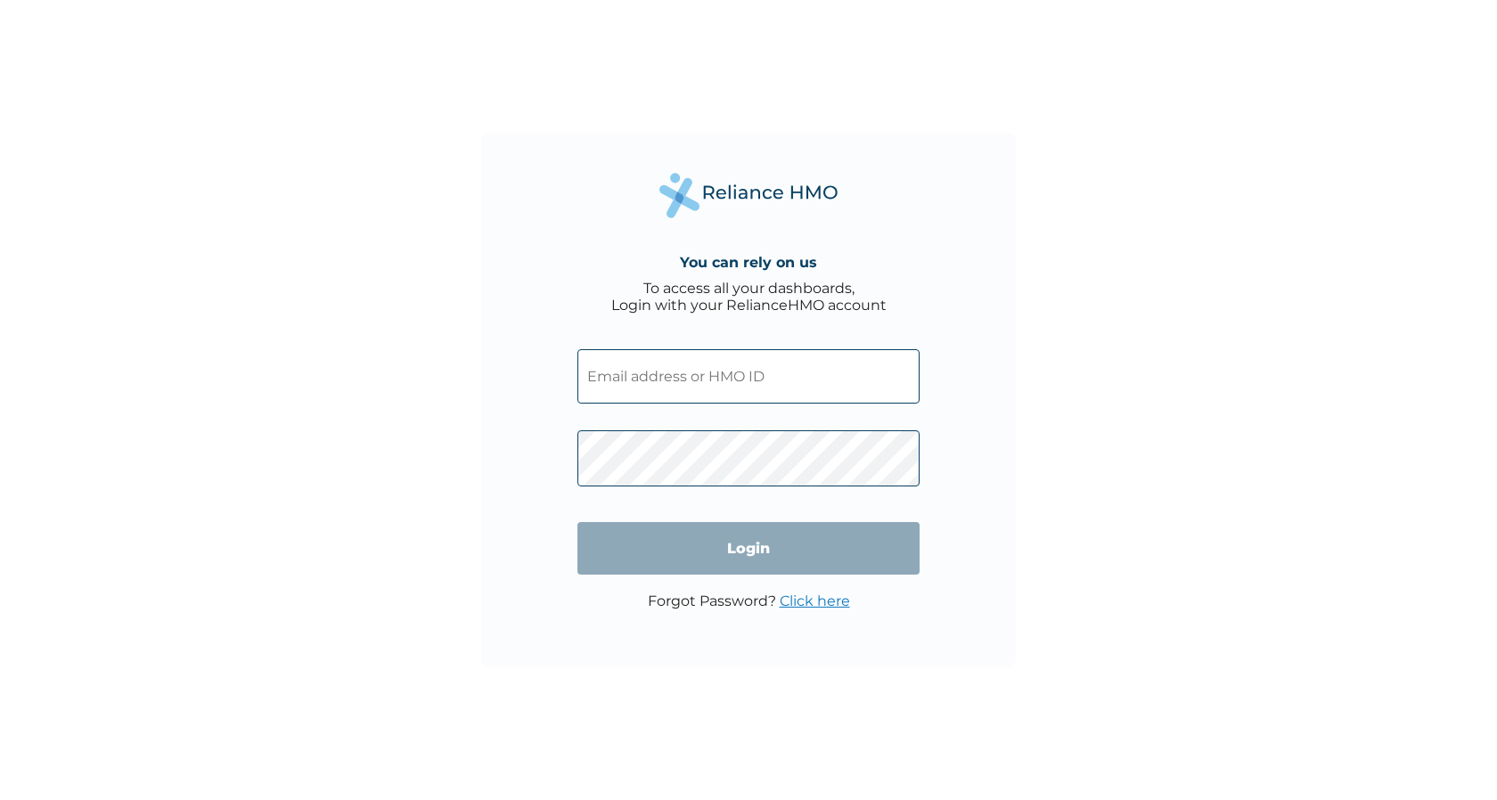
click at [613, 372] on input "text" at bounding box center [748, 376] width 342 height 54
click at [706, 372] on input "text" at bounding box center [748, 376] width 342 height 54
type input "NXF/10004/A"
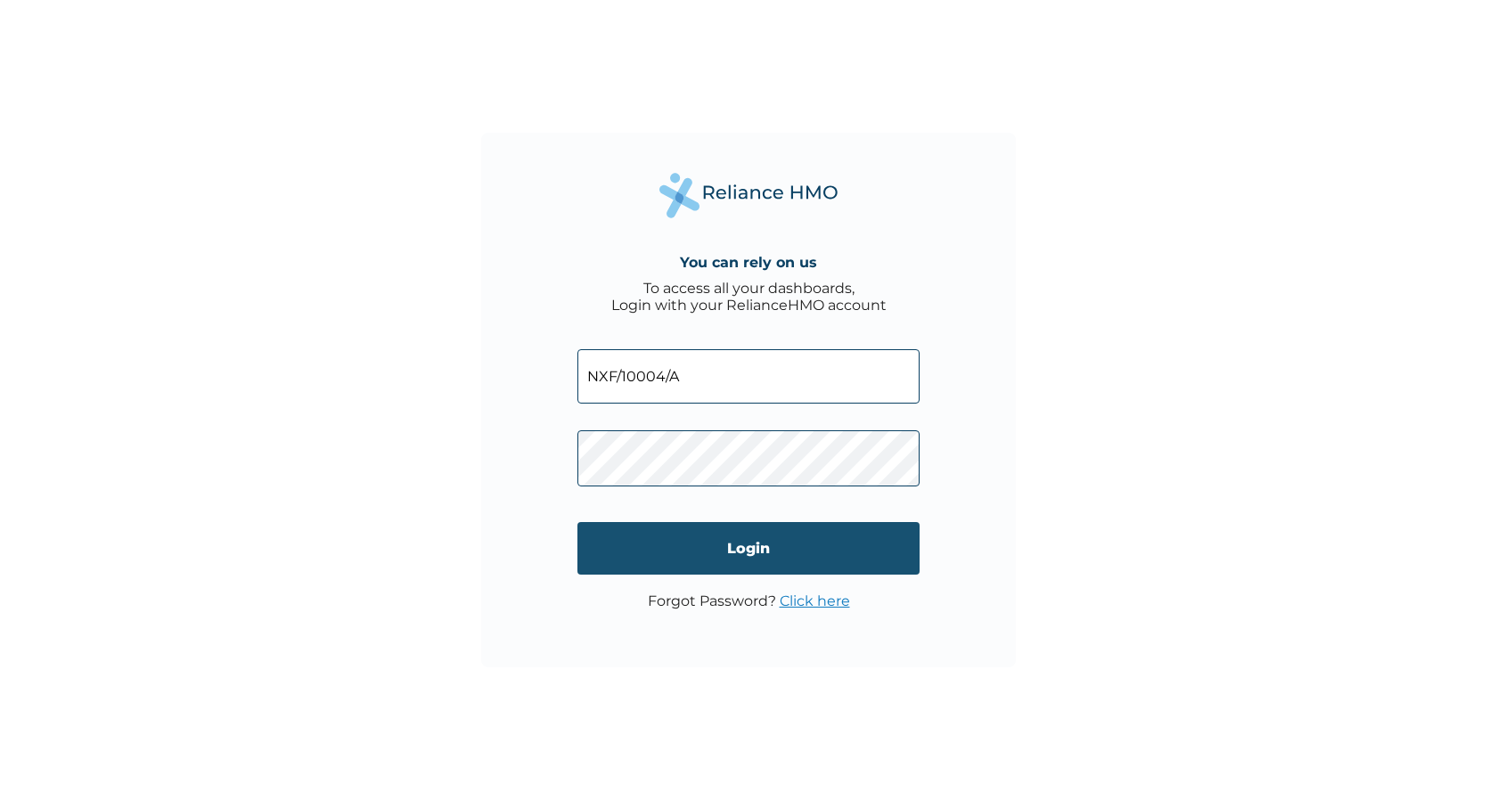
click at [698, 562] on input "Login" at bounding box center [748, 548] width 342 height 53
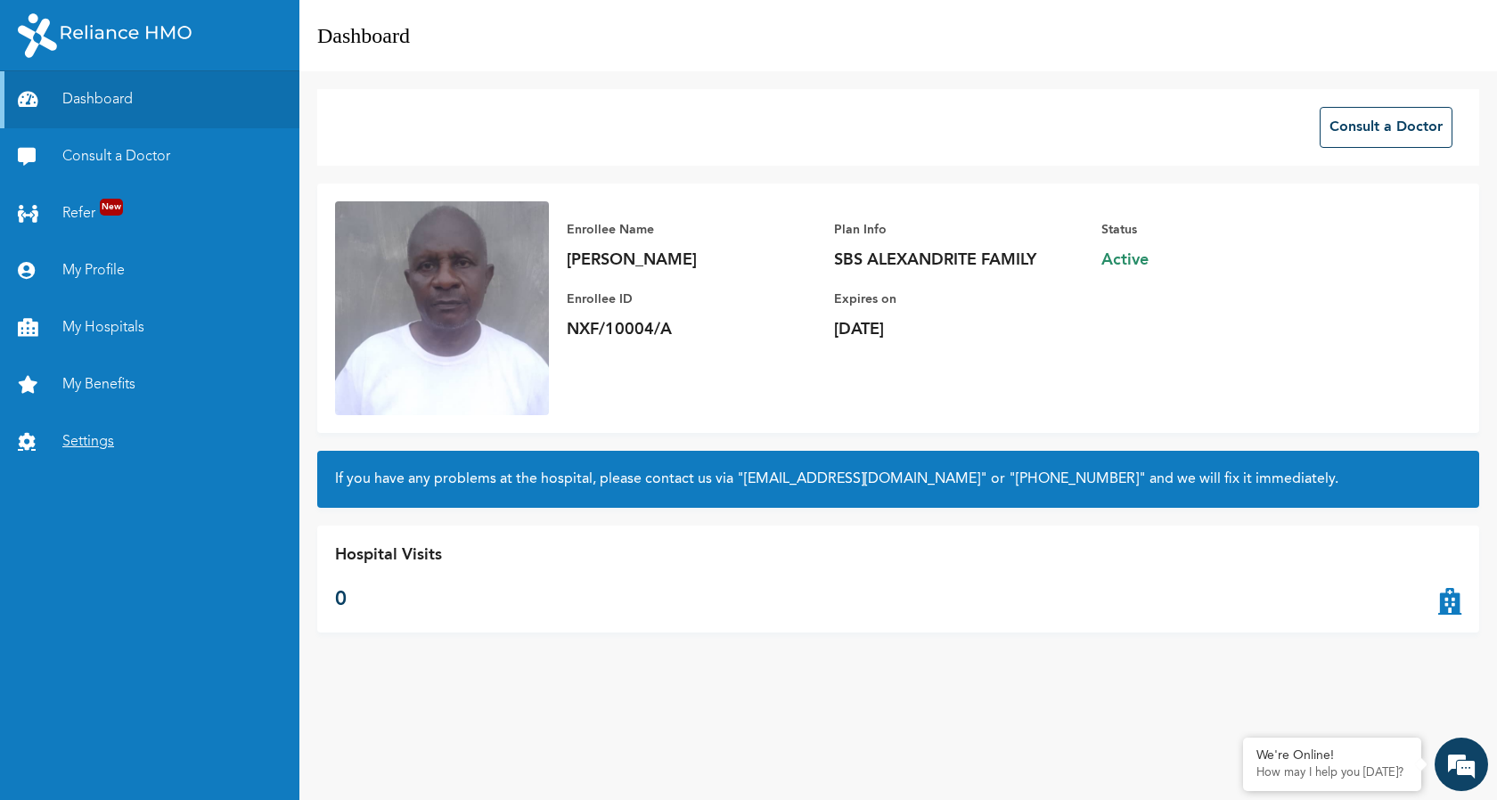
click at [76, 435] on link "Settings" at bounding box center [149, 441] width 299 height 57
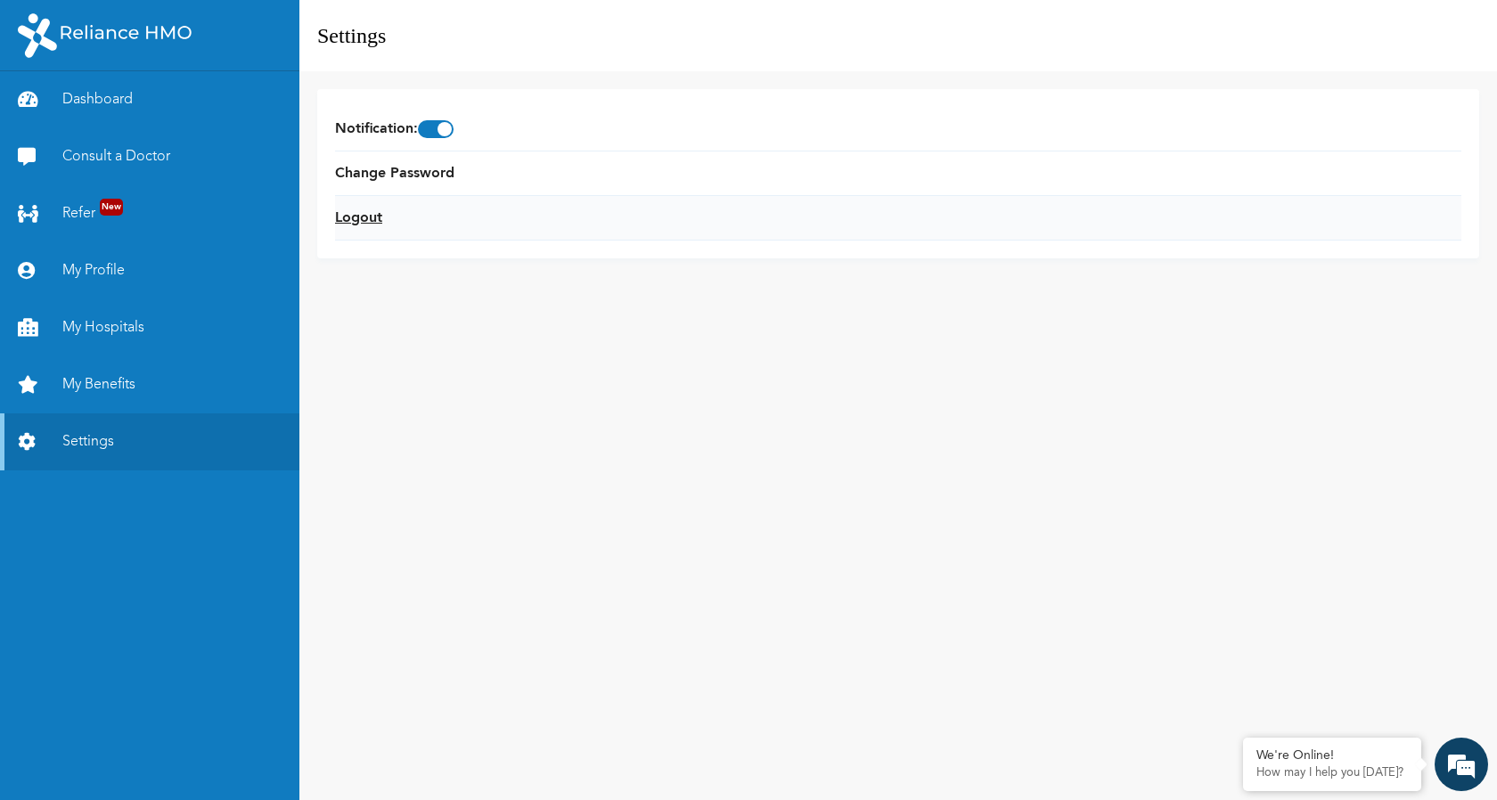
click at [355, 217] on link "Logout" at bounding box center [358, 218] width 47 height 21
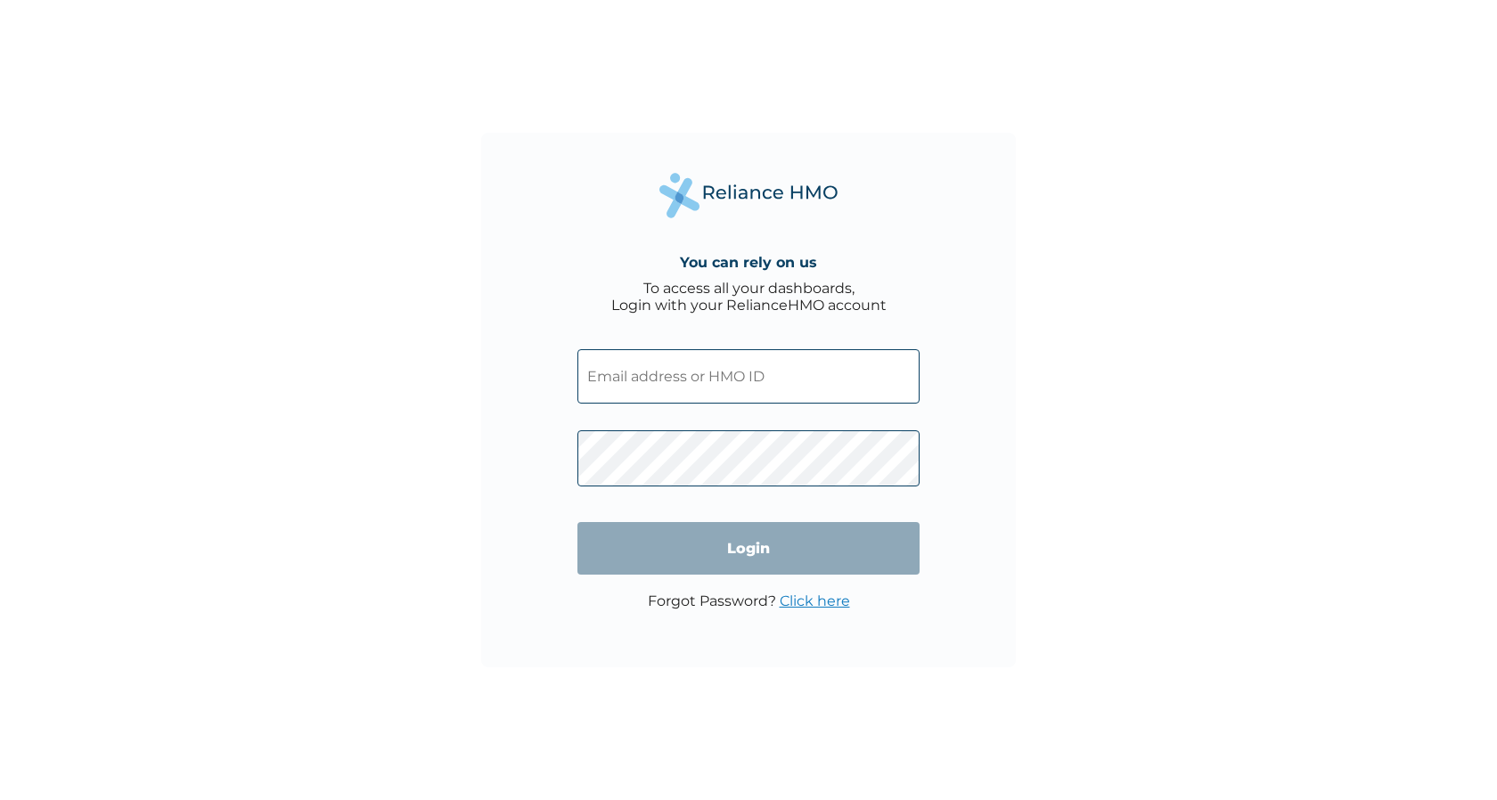
click at [672, 370] on input "text" at bounding box center [748, 376] width 342 height 54
type input "NXF/10003/A"
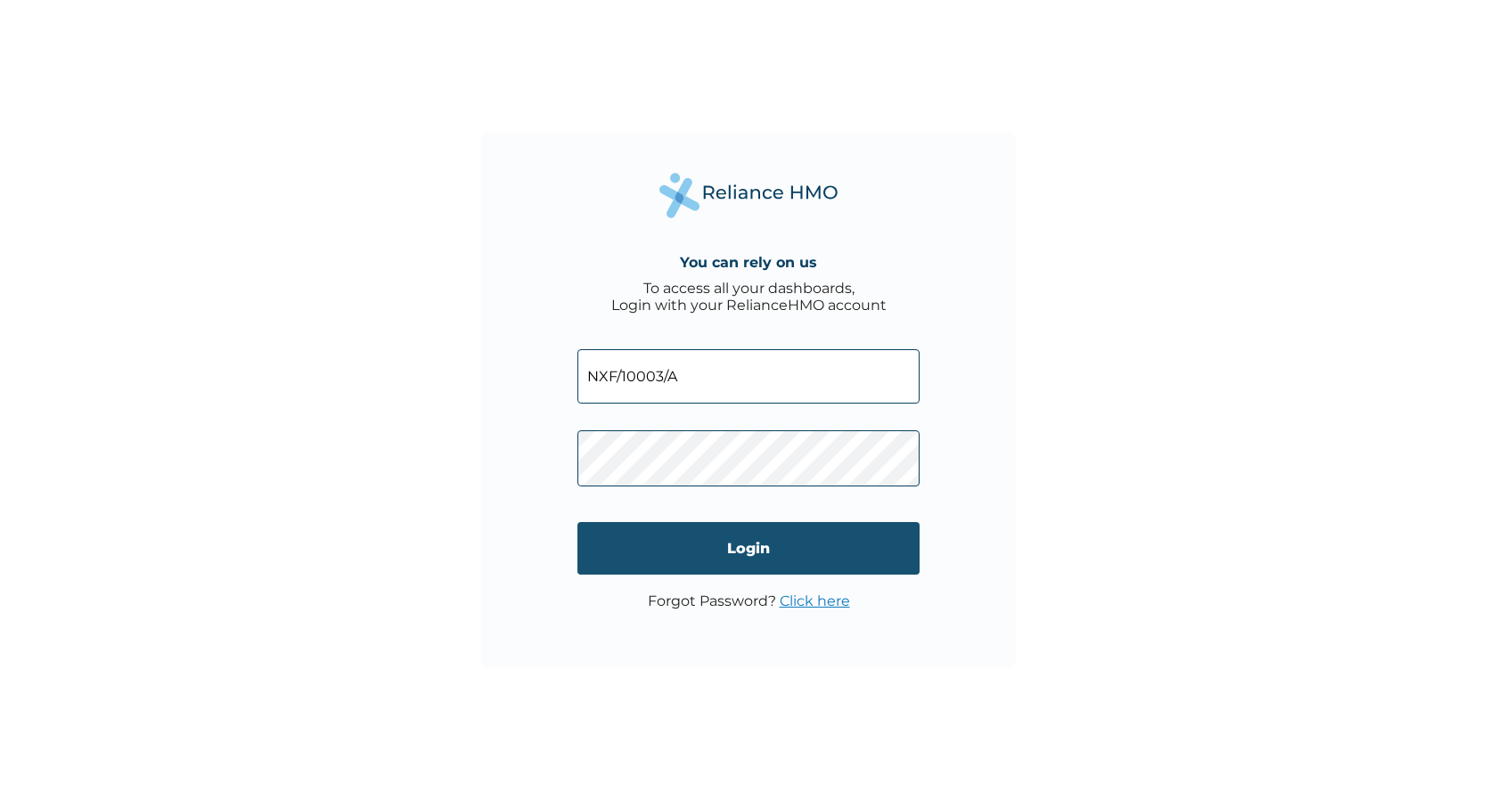
click at [721, 536] on input "Login" at bounding box center [748, 548] width 342 height 53
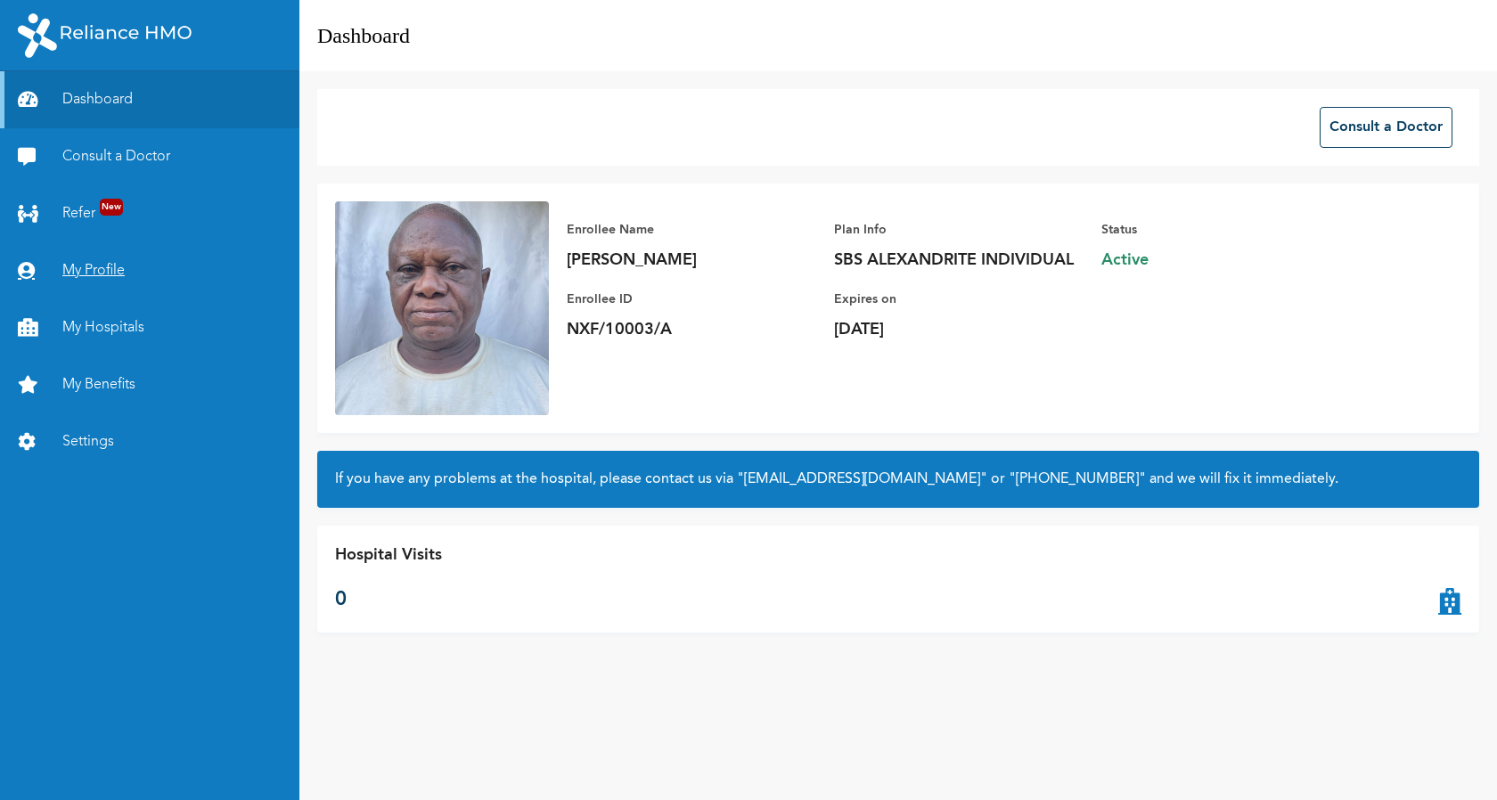
click at [114, 274] on link "My Profile" at bounding box center [149, 270] width 299 height 57
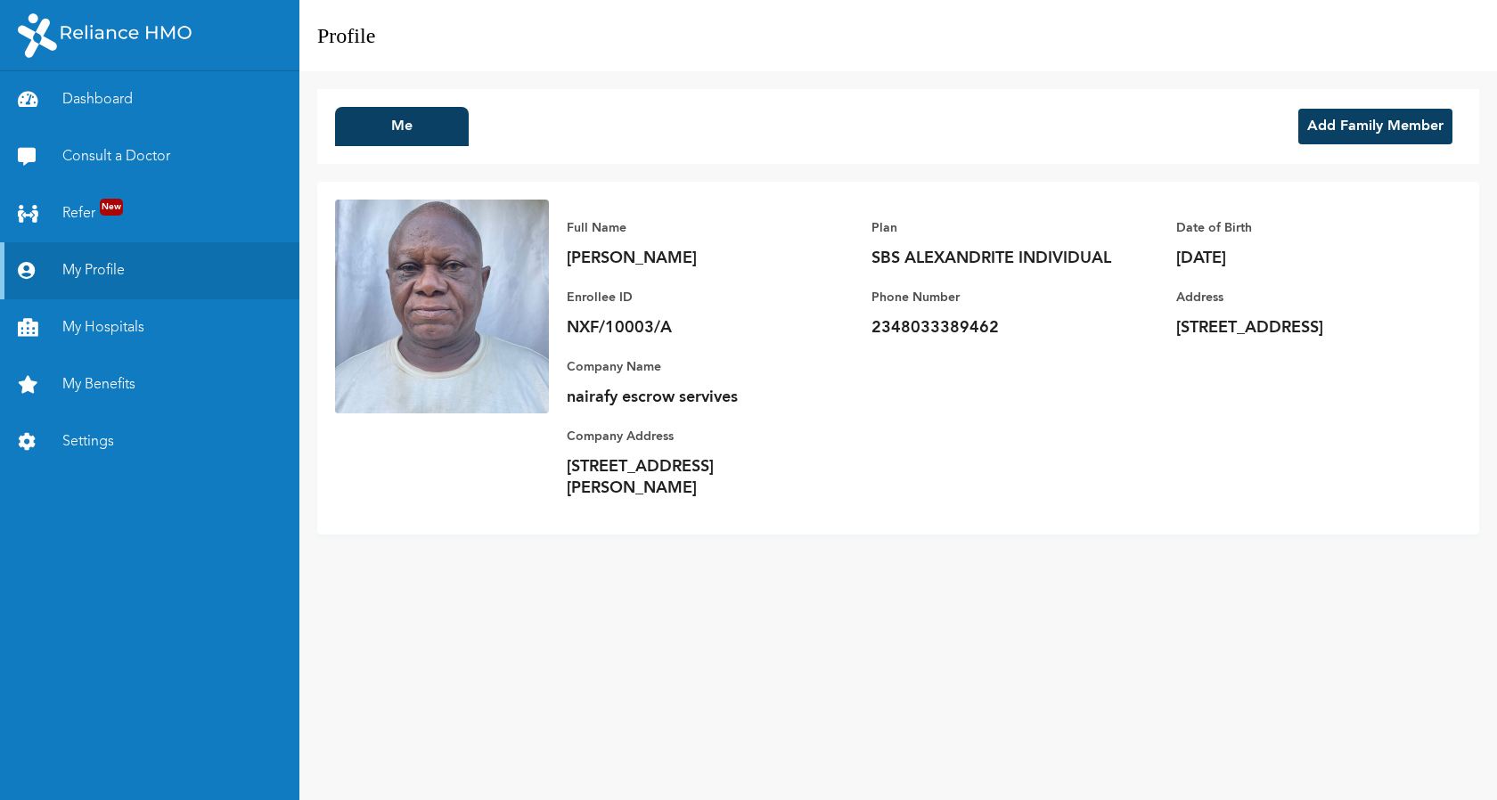
click at [1335, 130] on button "Add Family Member" at bounding box center [1375, 127] width 154 height 36
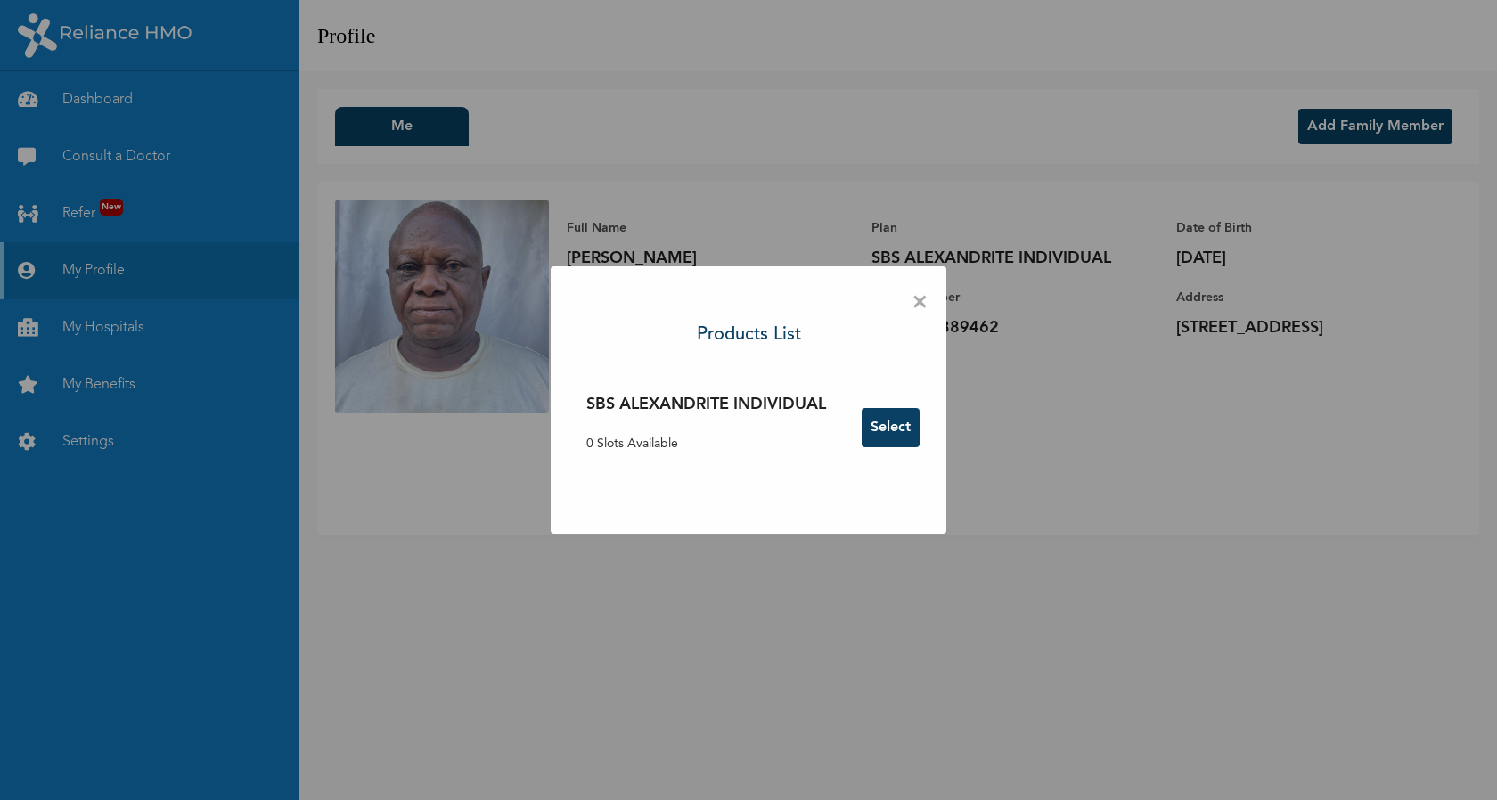
click at [924, 301] on span "×" at bounding box center [919, 302] width 17 height 37
